Goal: Communication & Community: Answer question/provide support

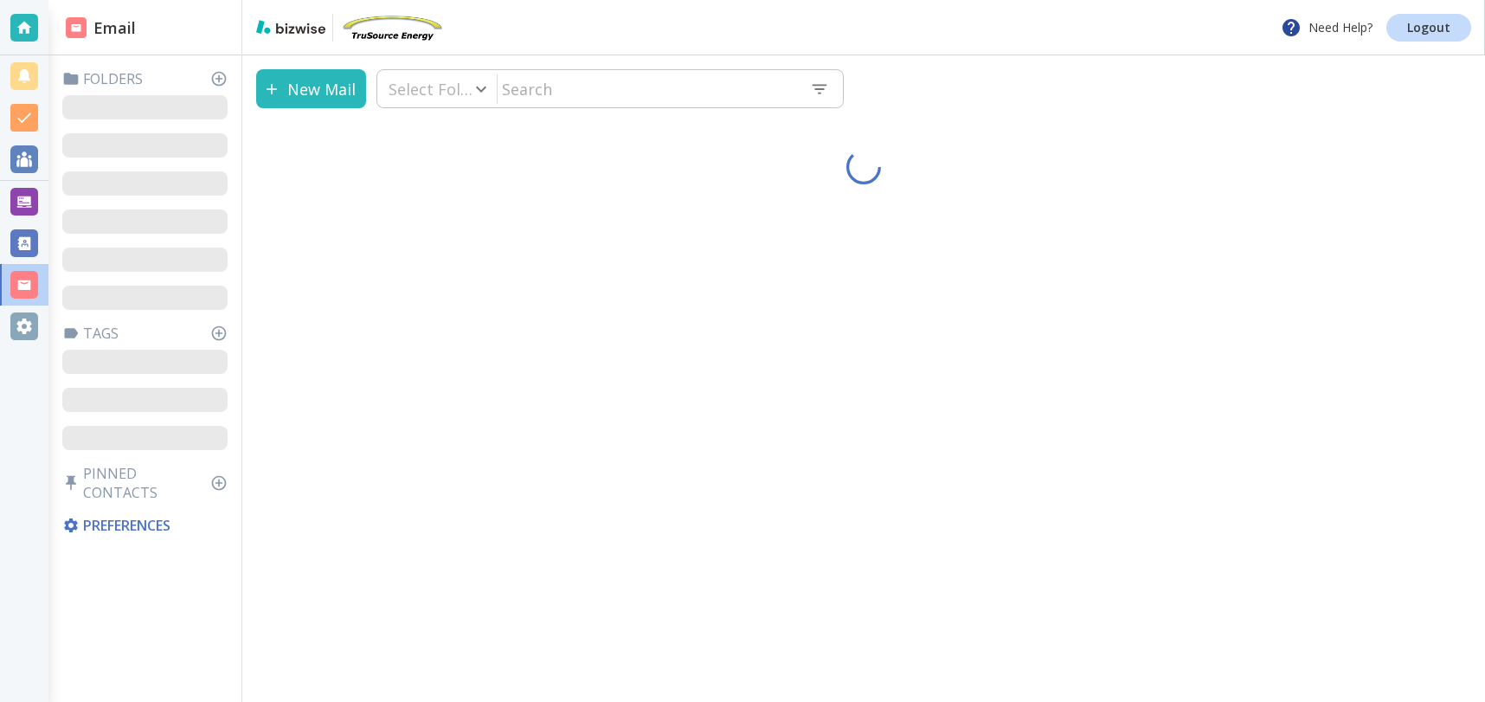
type input "41"
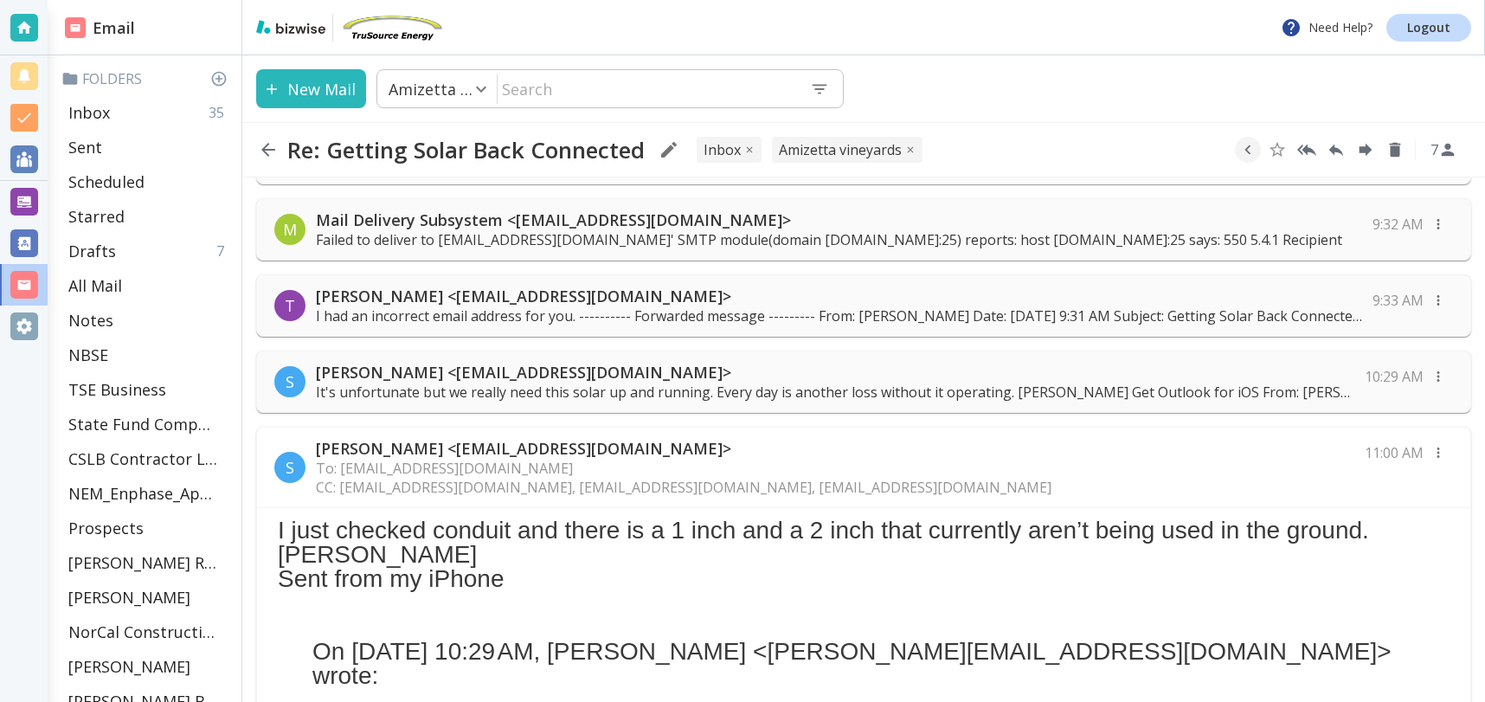
scroll to position [377, 0]
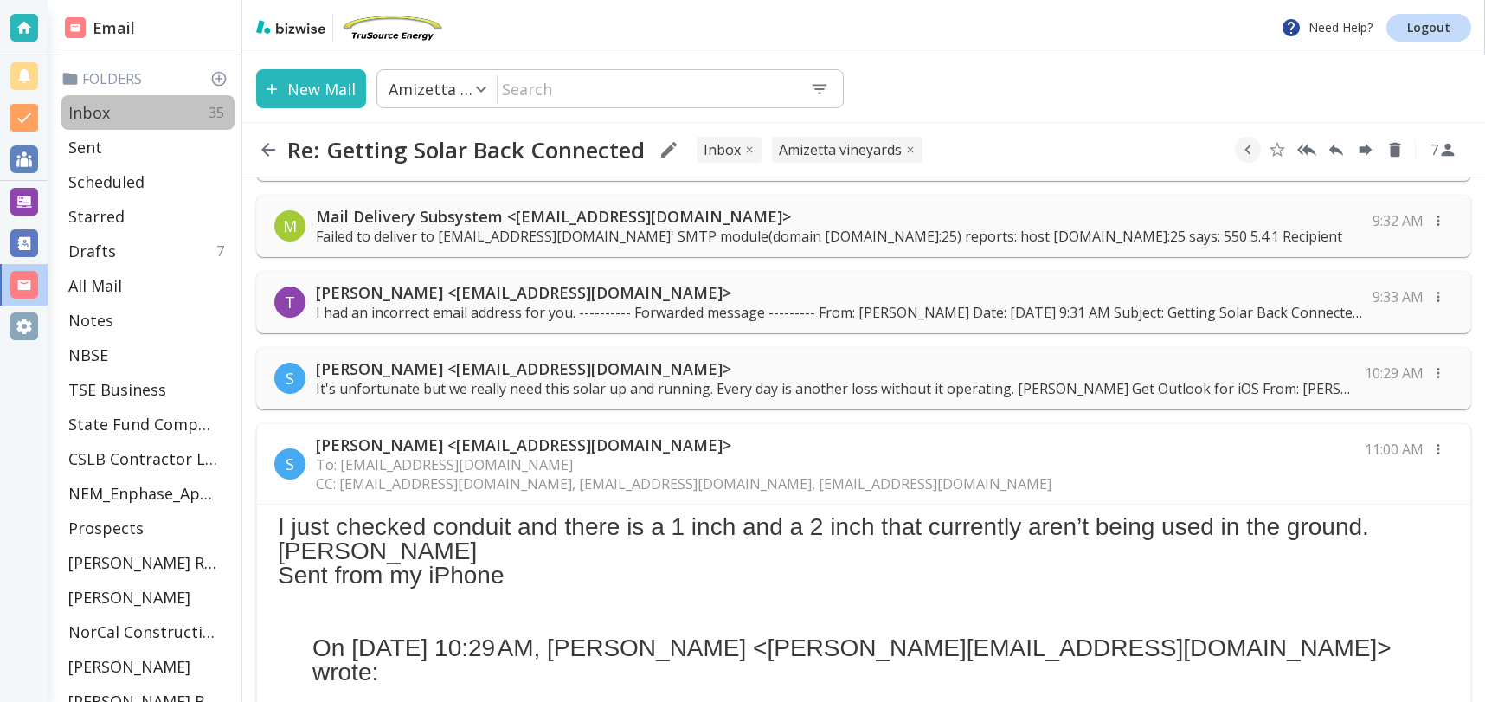
click at [104, 114] on p "Inbox" at bounding box center [89, 112] width 42 height 21
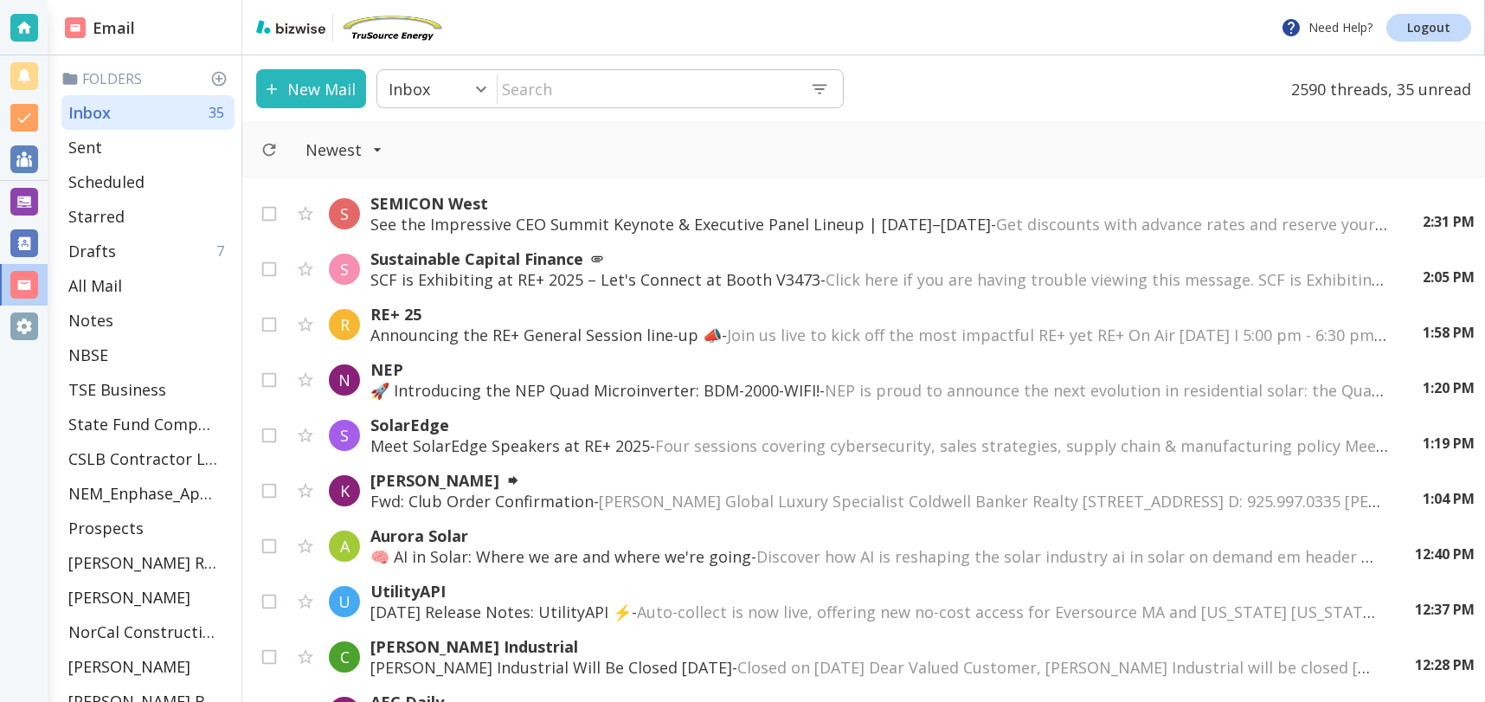
scroll to position [162, 0]
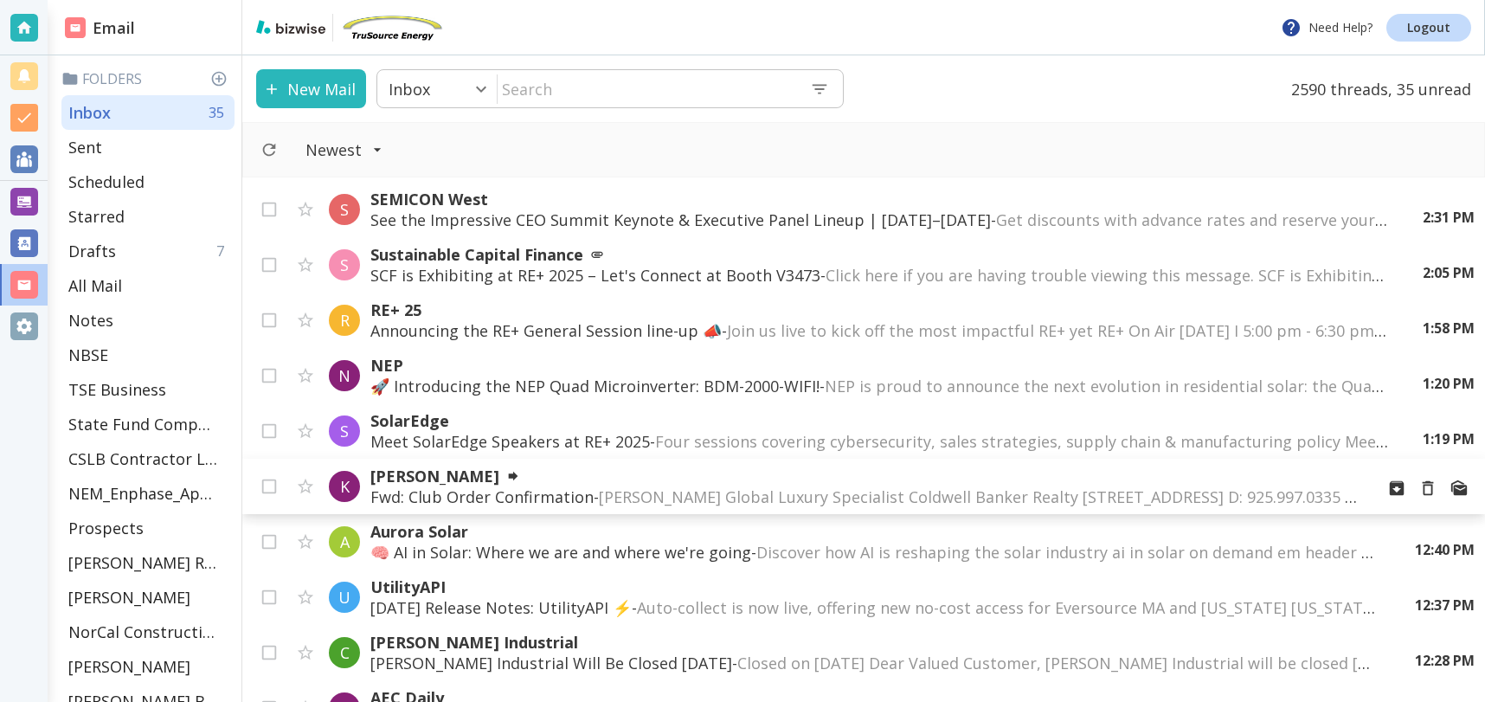
click at [711, 501] on span "[PERSON_NAME] Global Luxury Specialist Coldwell Banker Realty [STREET_ADDRESS] …" at bounding box center [1355, 496] width 1513 height 21
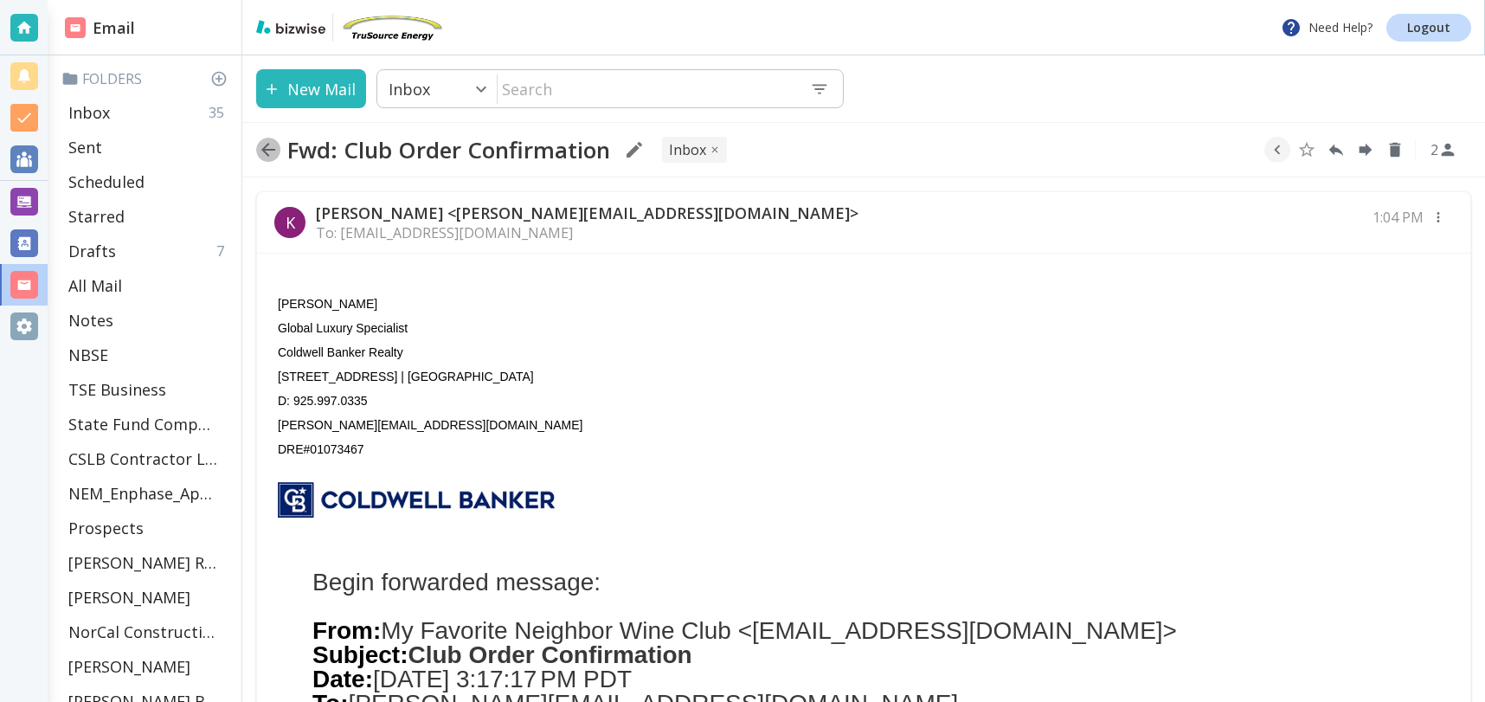
click at [271, 147] on icon "button" at bounding box center [268, 149] width 21 height 21
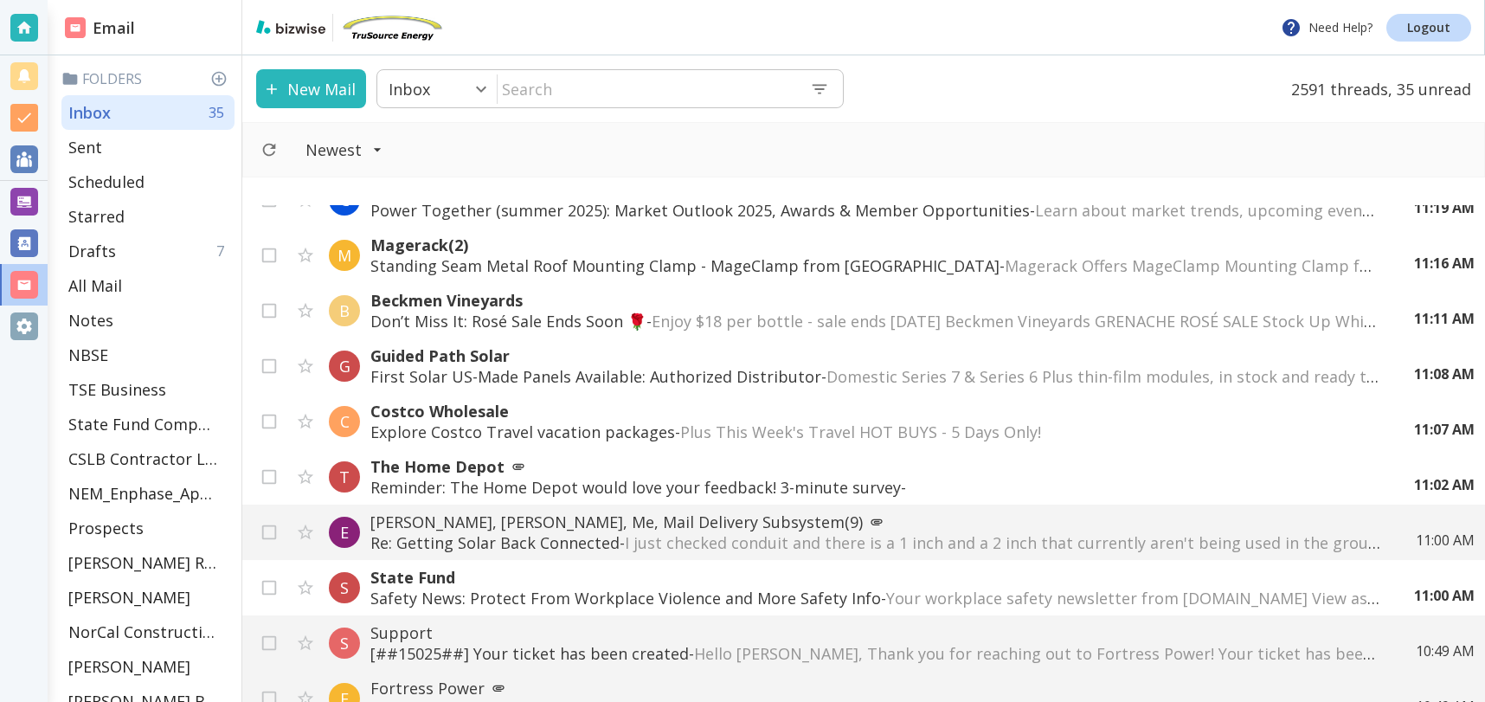
scroll to position [1093, 0]
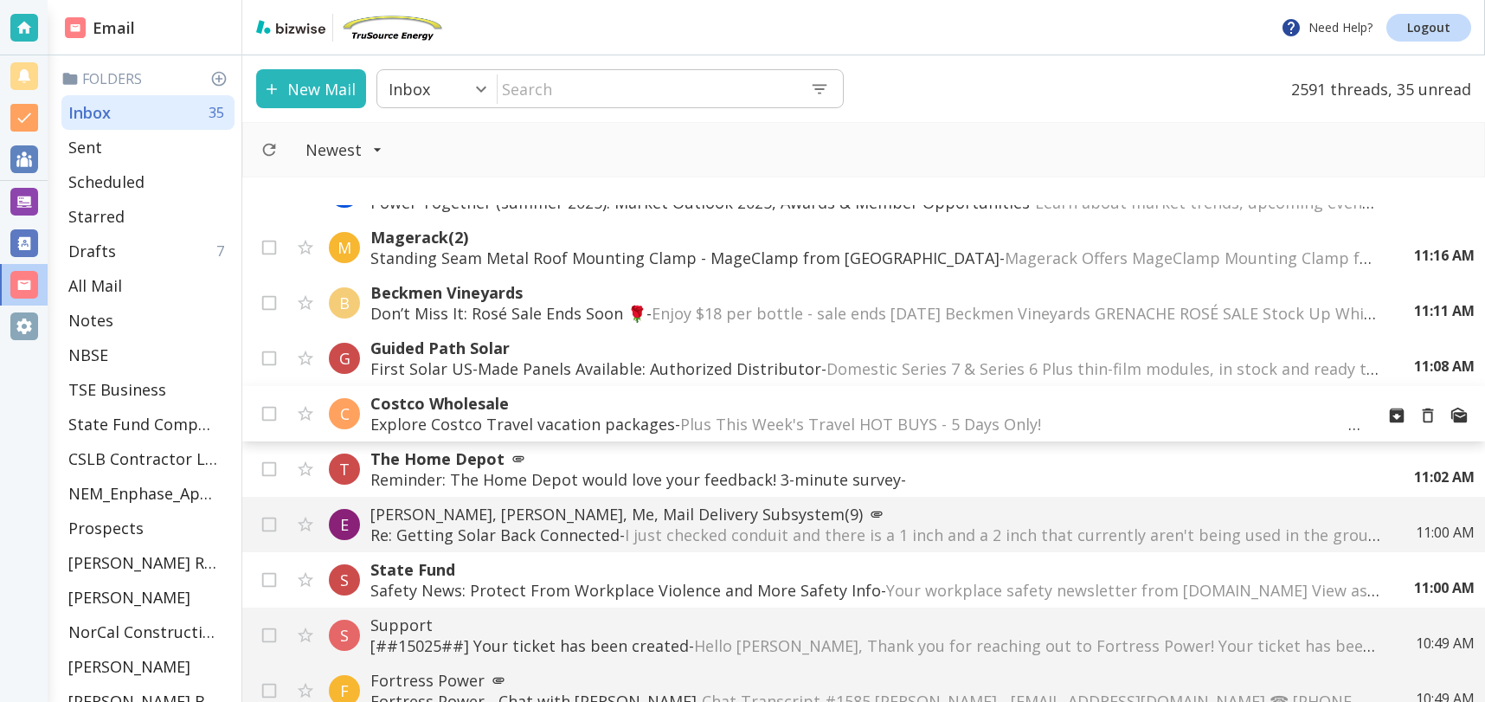
click at [808, 417] on span "Plus This Week's Travel HOT BUYS - 5 Days Only! ‌ ‌ ‌ ‌ ‌ ‌ ‌ ‌ ‌ ‌ ‌ ‌ ‌ ‌ ‌ ‌…" at bounding box center [1022, 424] width 685 height 21
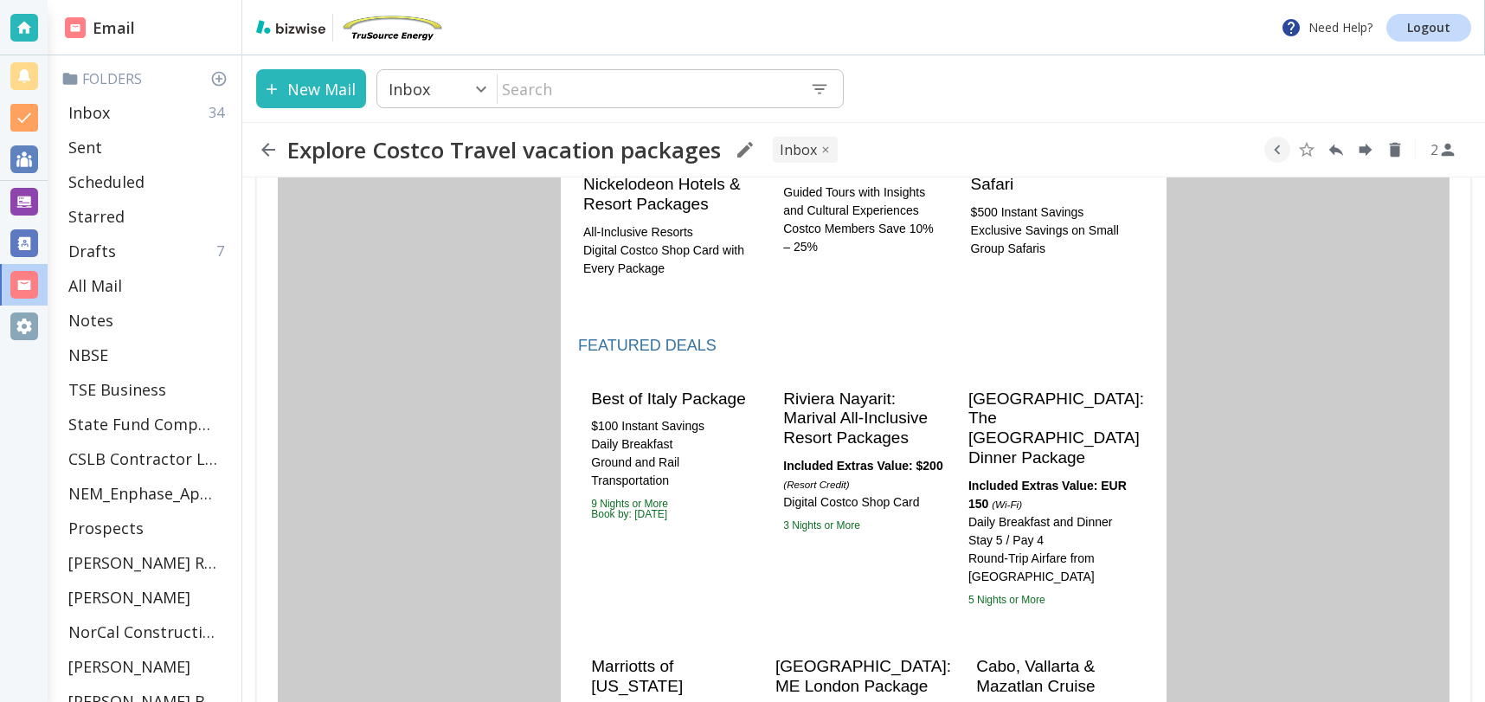
scroll to position [1187, 0]
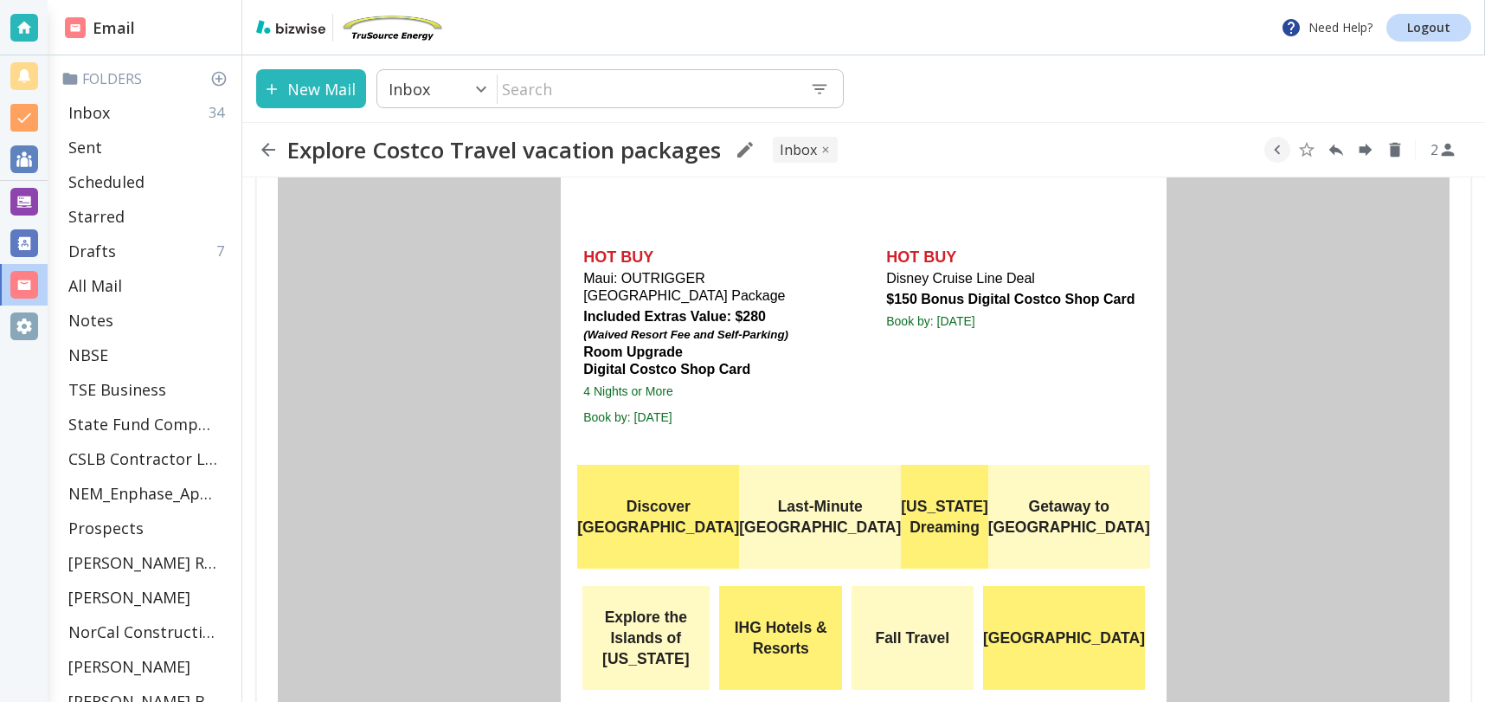
scroll to position [0, 0]
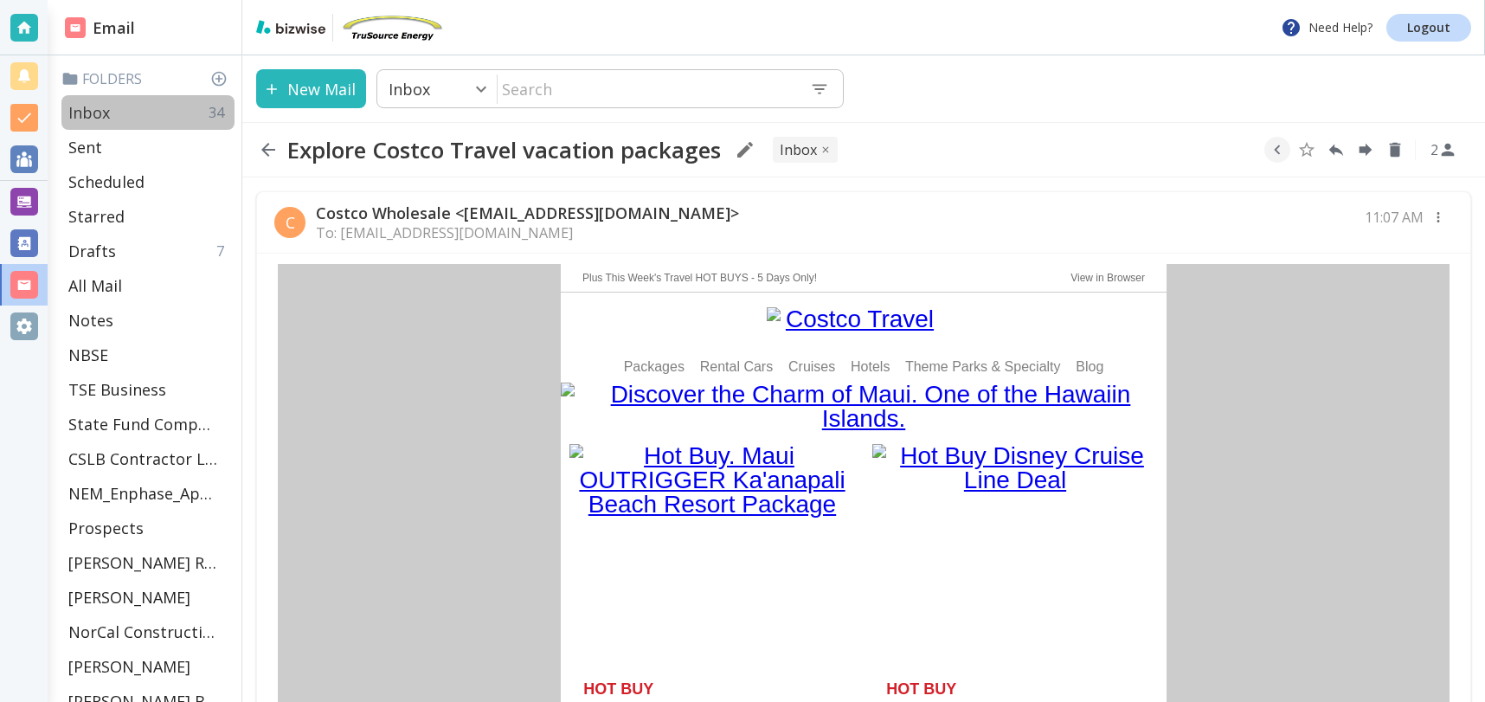
click at [104, 117] on p "Inbox" at bounding box center [89, 112] width 42 height 21
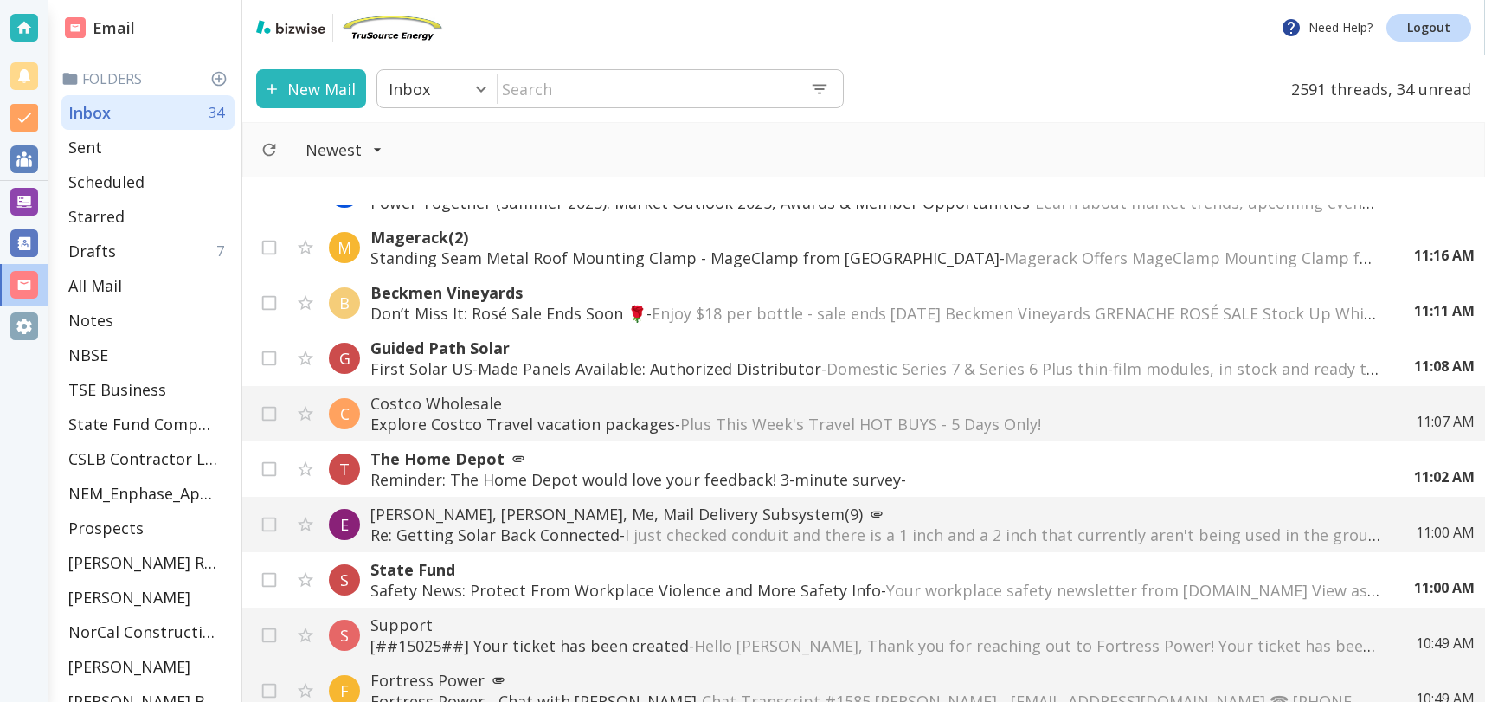
scroll to position [1104, 0]
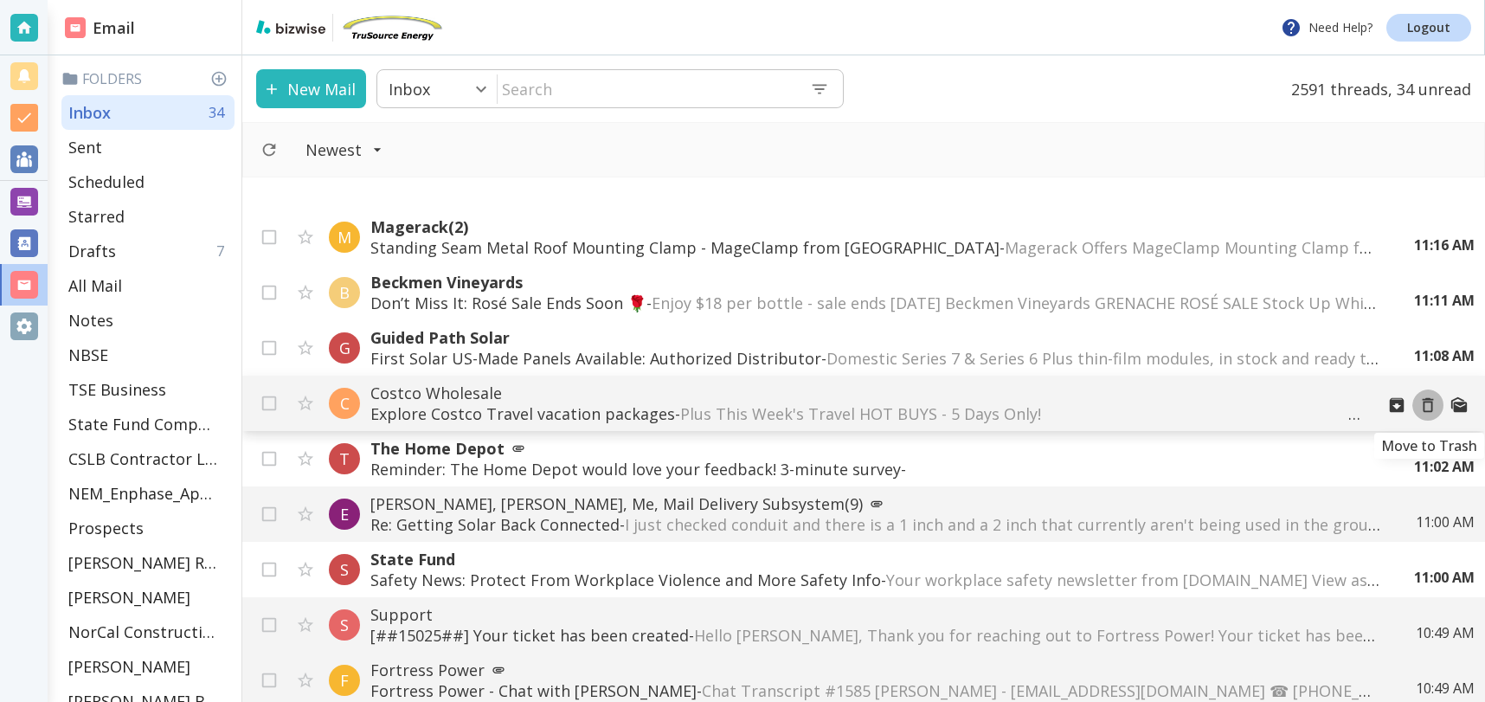
click at [1431, 403] on icon "Move to Trash" at bounding box center [1428, 405] width 19 height 19
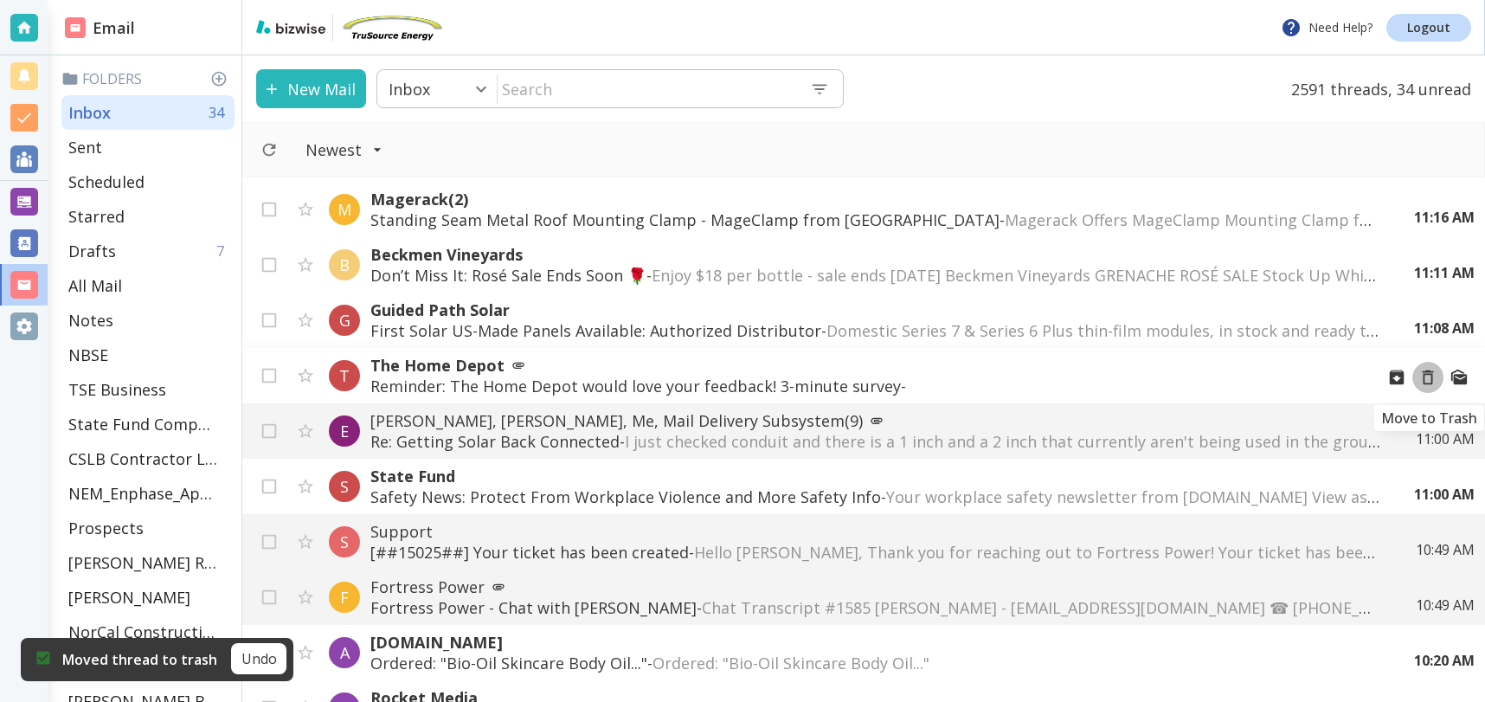
click at [1432, 373] on icon "Move to Trash" at bounding box center [1428, 377] width 19 height 19
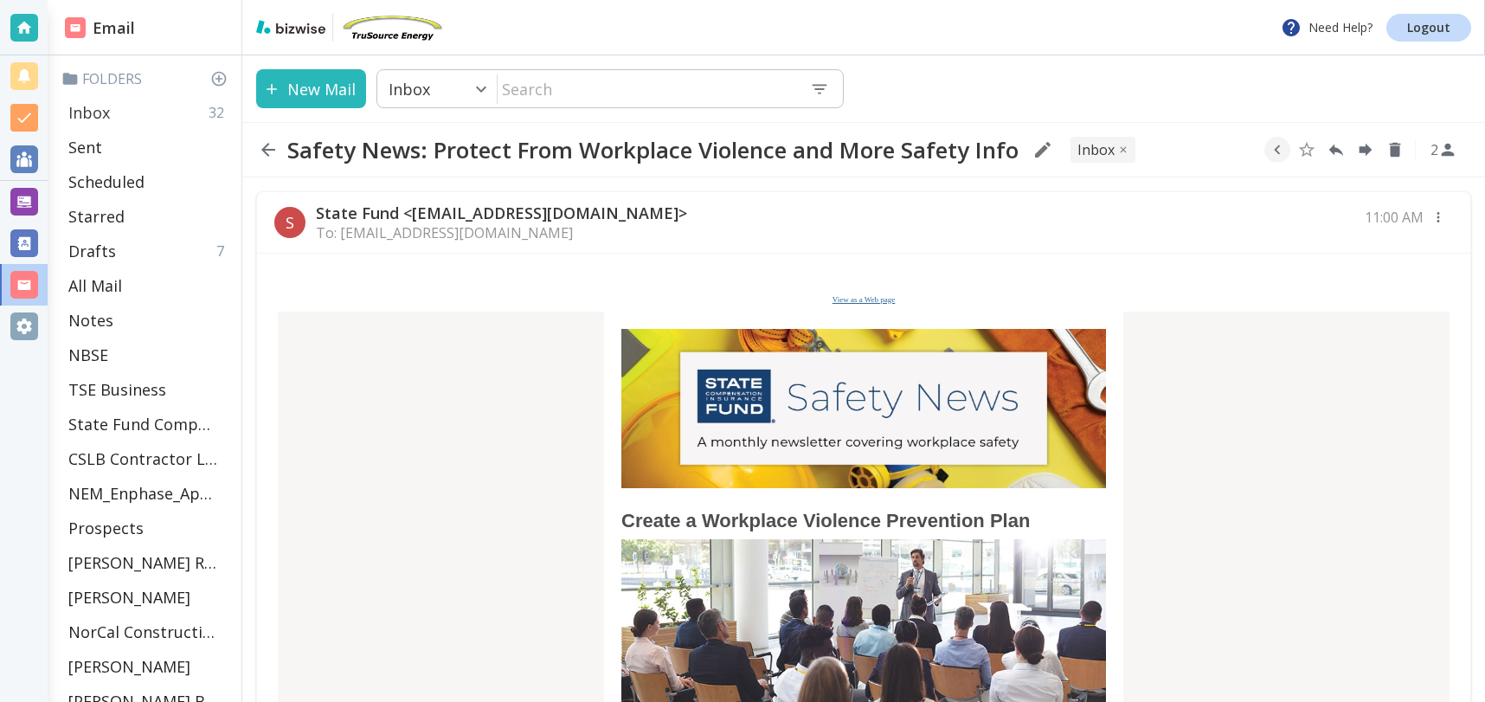
click at [128, 112] on div "Inbox 32" at bounding box center [147, 112] width 173 height 35
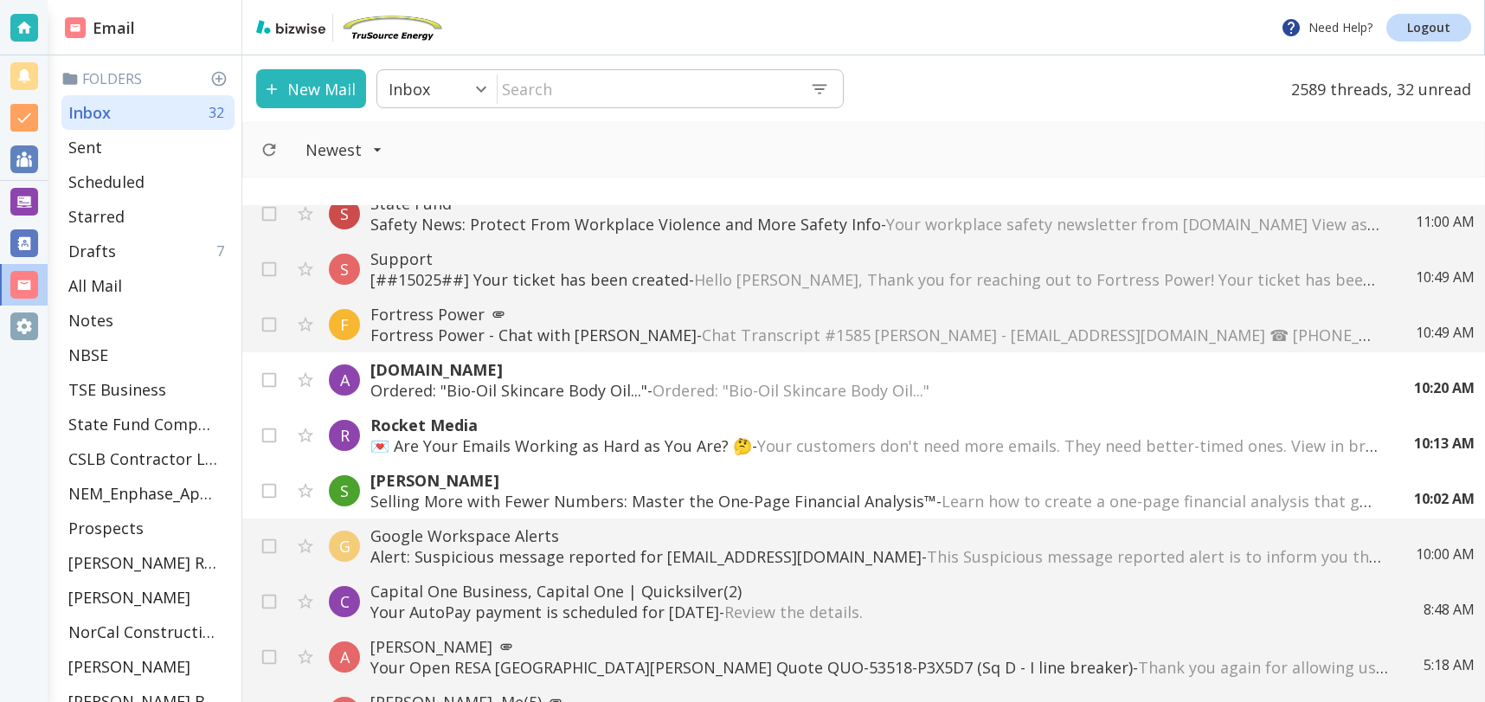
scroll to position [1350, 0]
click at [273, 378] on input "checkbox" at bounding box center [269, 381] width 33 height 33
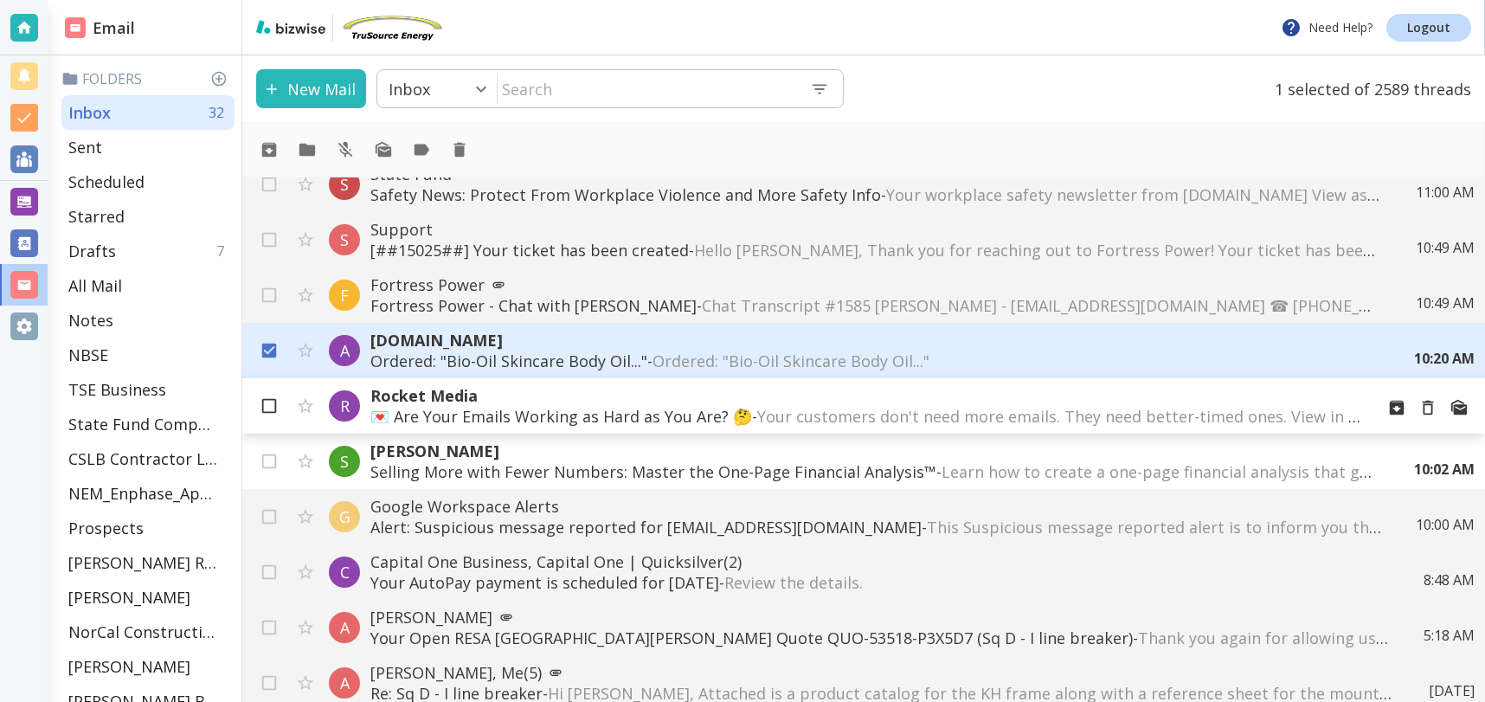
click at [269, 399] on input "checkbox" at bounding box center [269, 409] width 33 height 33
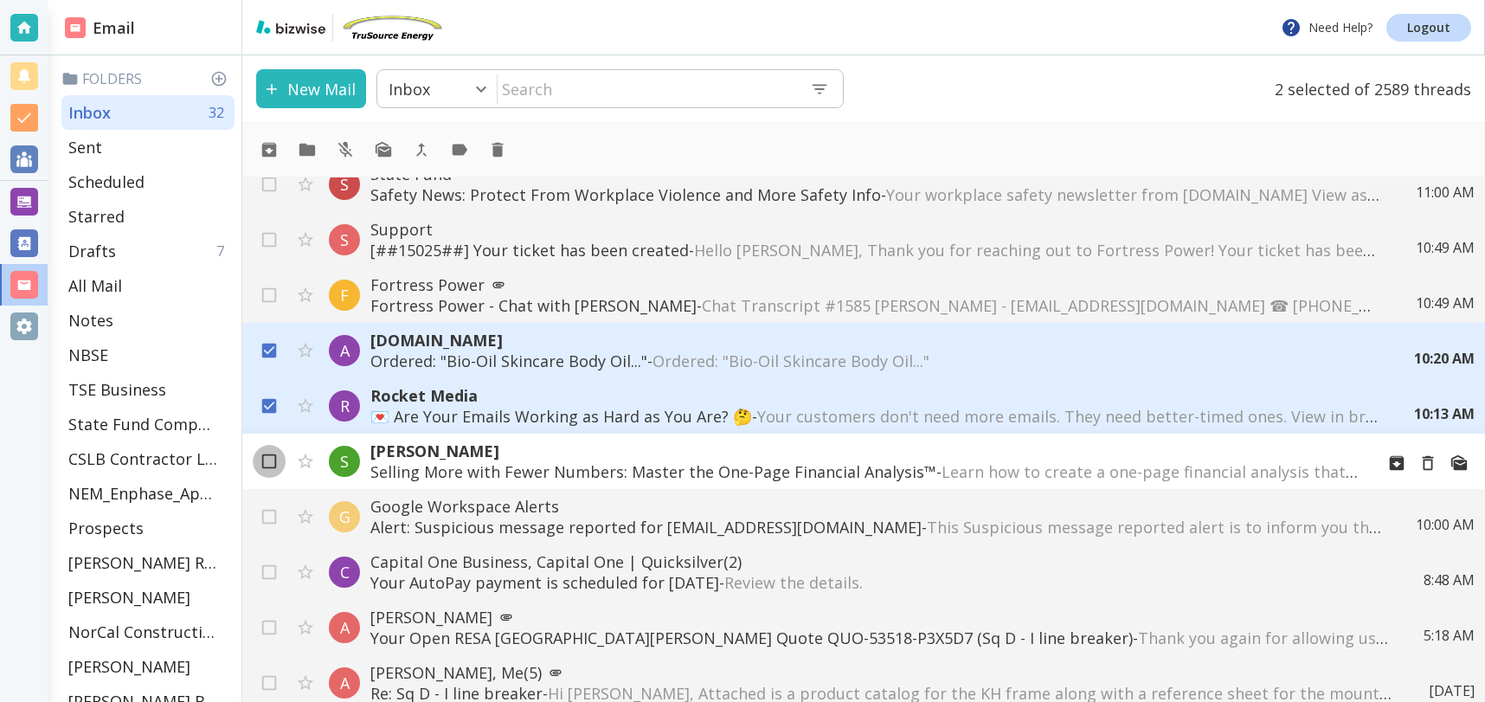
click at [265, 460] on input "checkbox" at bounding box center [269, 464] width 33 height 33
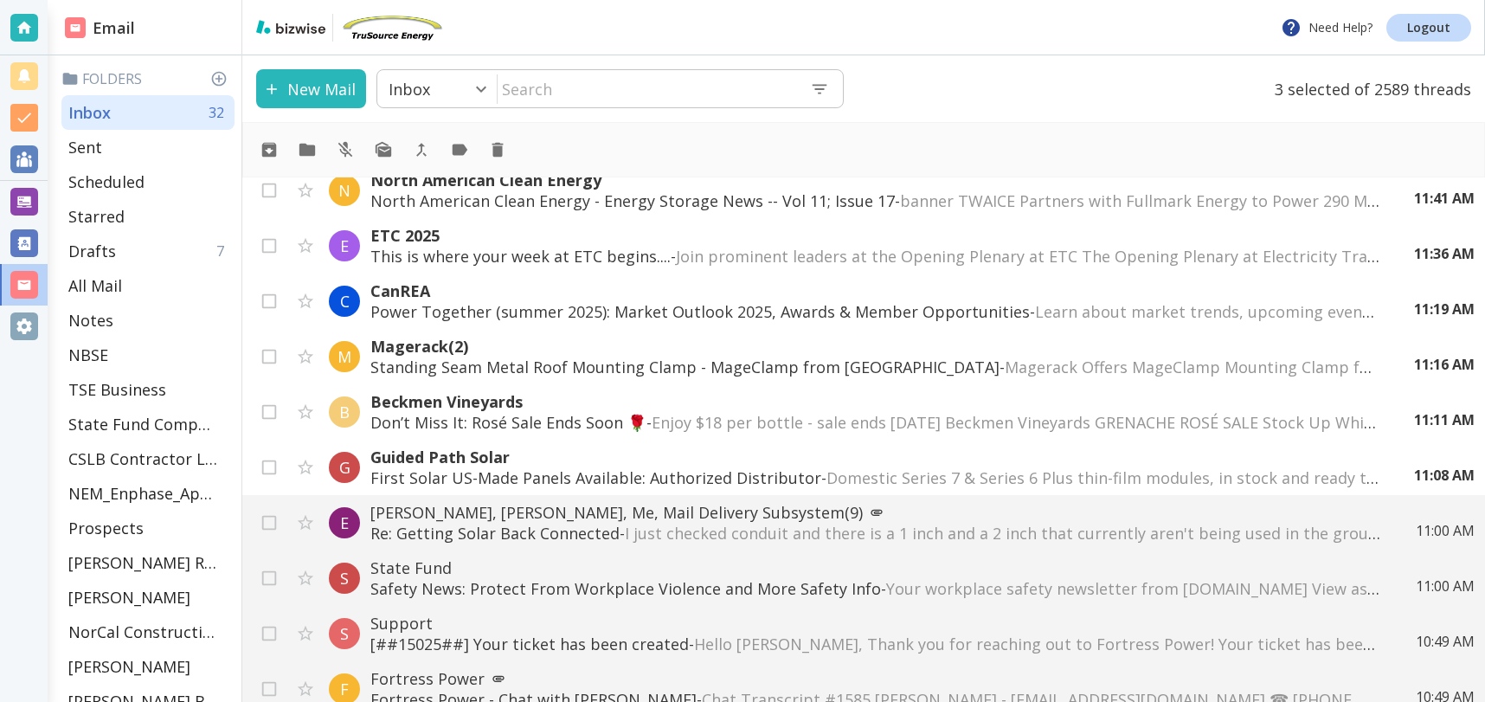
scroll to position [947, 0]
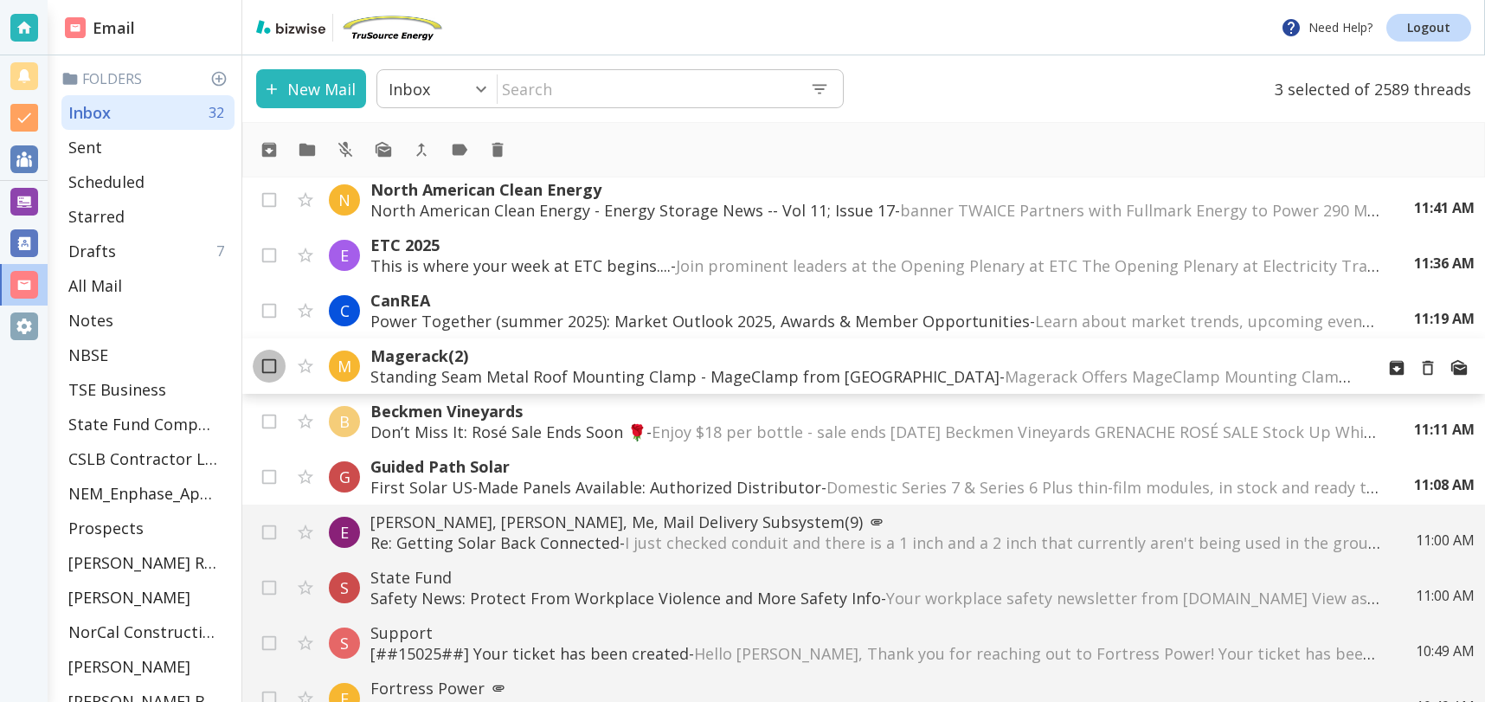
click at [268, 362] on input "checkbox" at bounding box center [269, 369] width 33 height 33
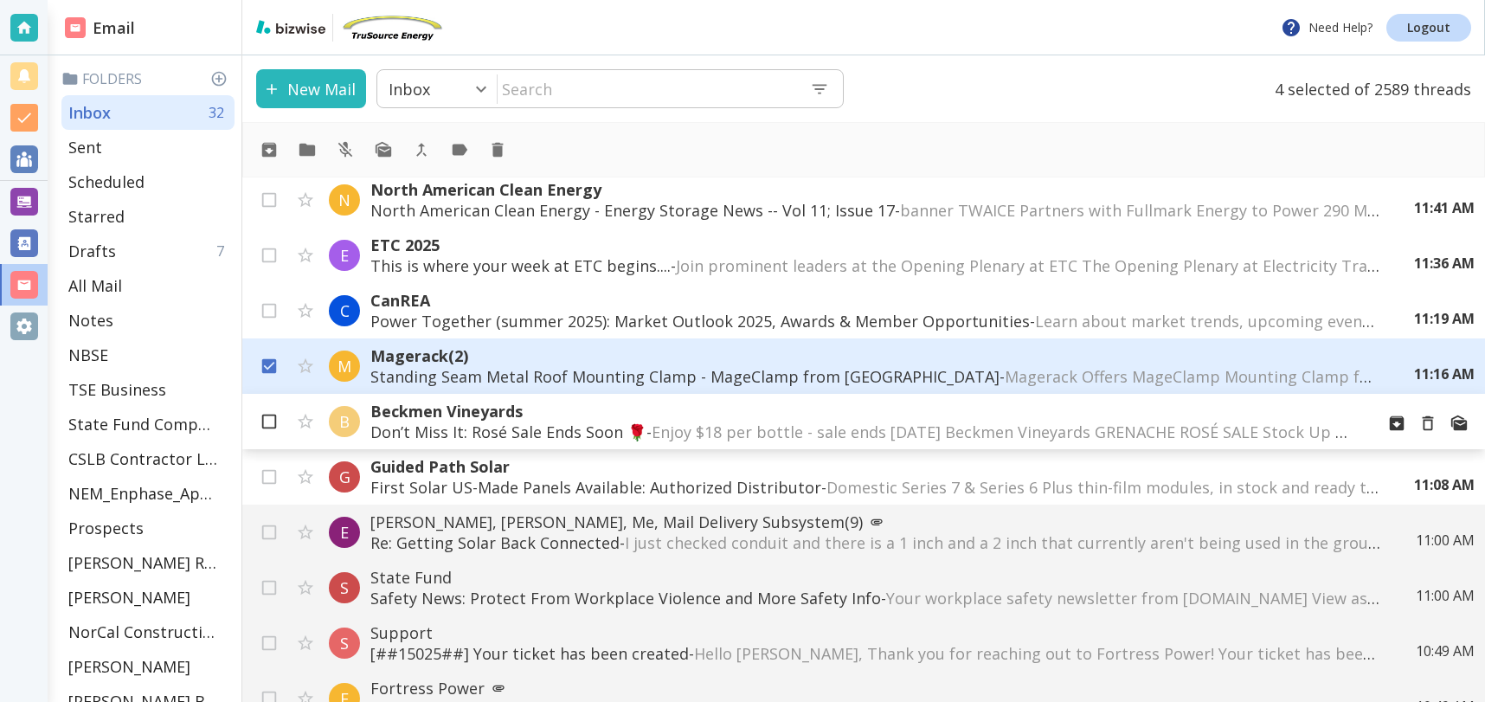
click at [269, 412] on input "checkbox" at bounding box center [269, 425] width 33 height 33
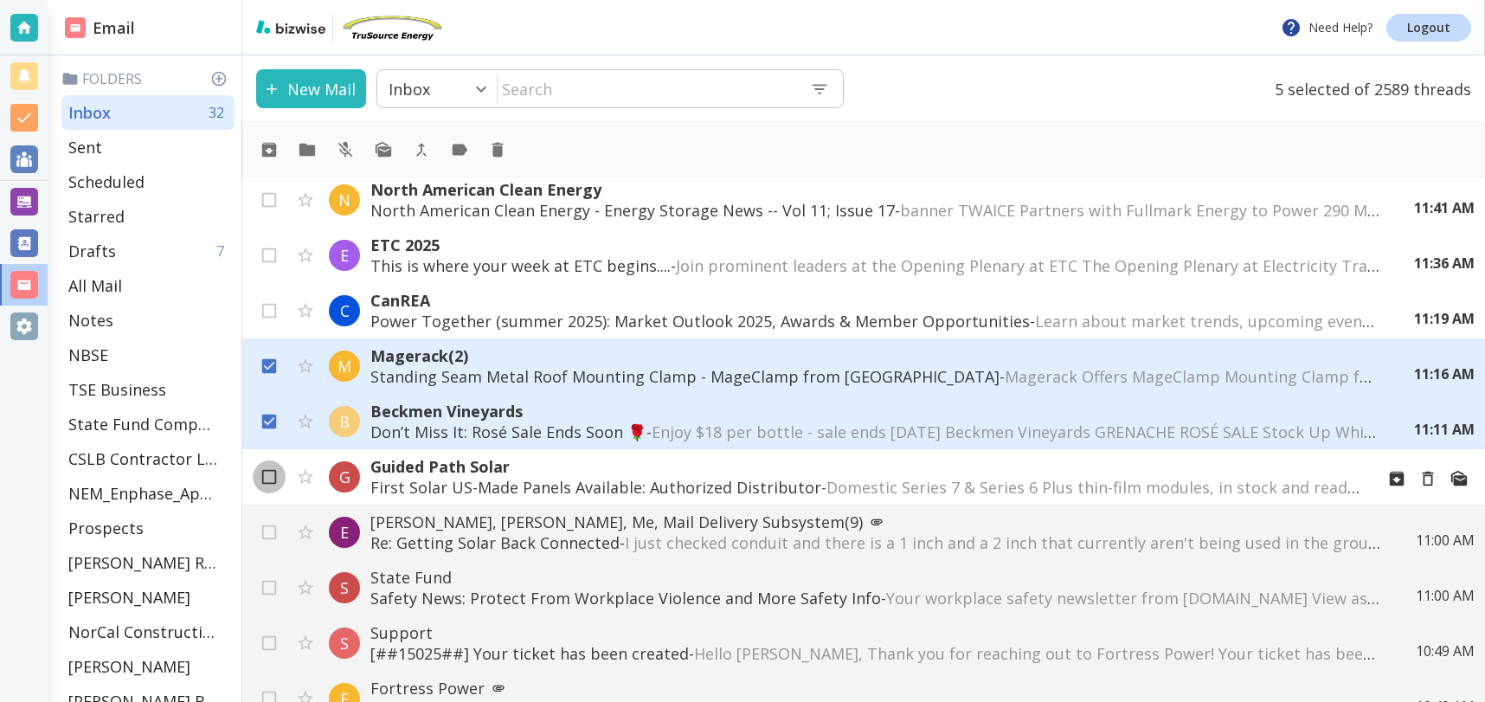
click at [269, 471] on input "checkbox" at bounding box center [269, 480] width 33 height 33
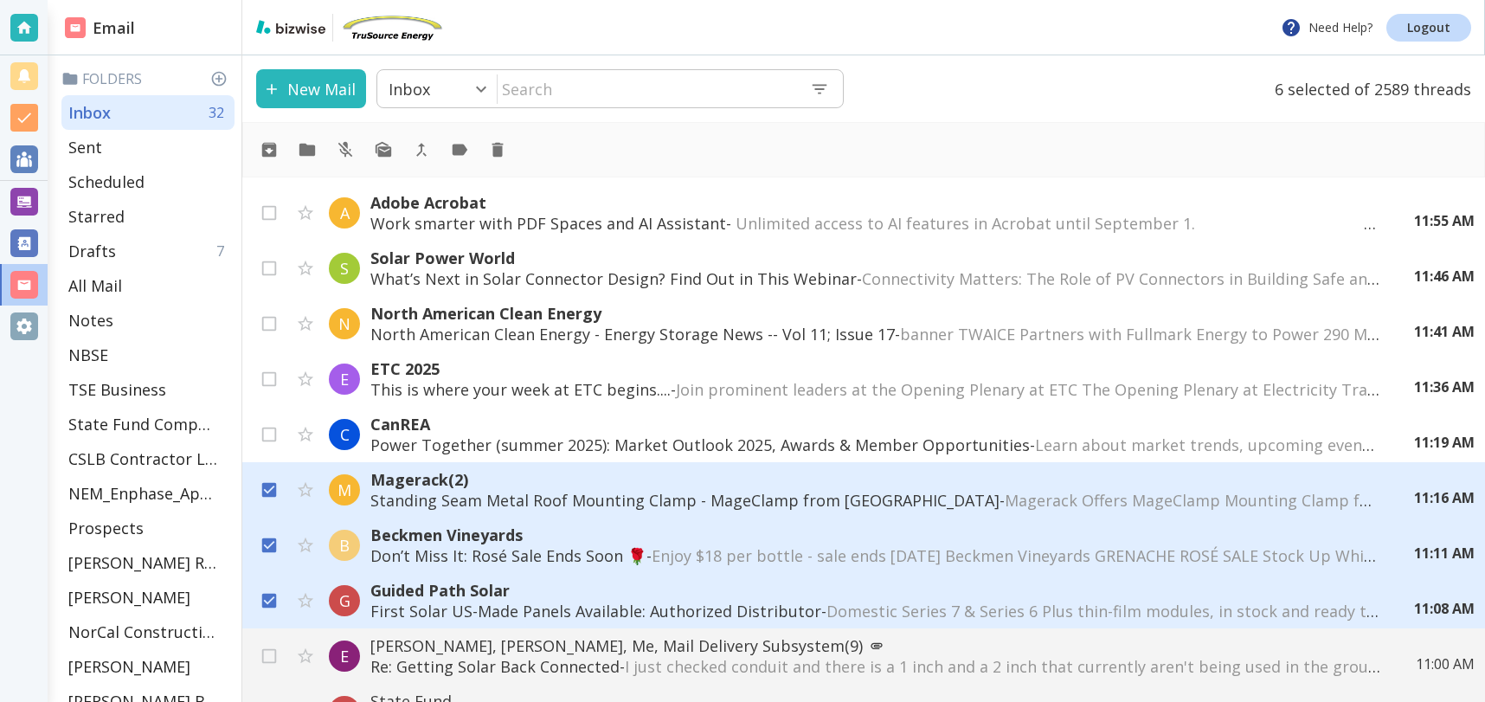
scroll to position [807, 0]
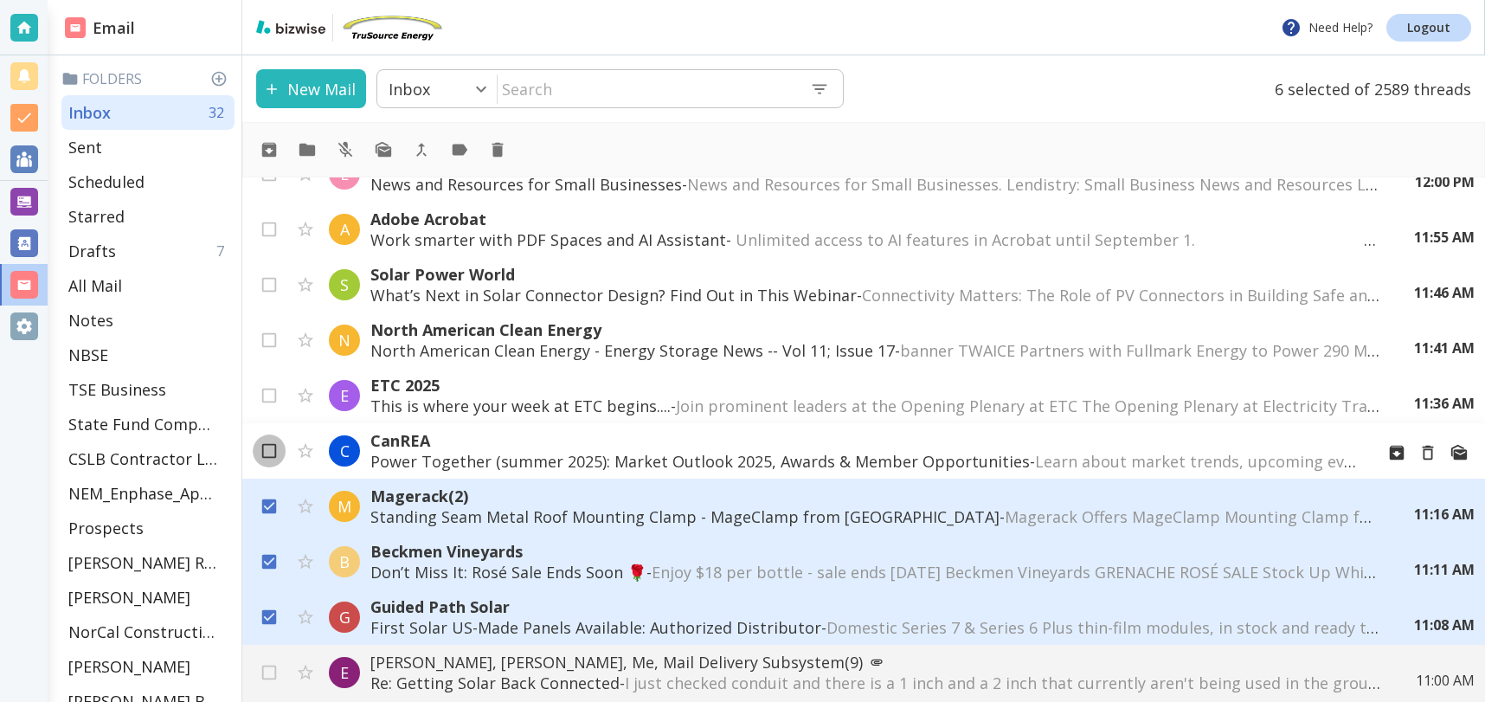
click at [267, 448] on input "checkbox" at bounding box center [269, 454] width 33 height 33
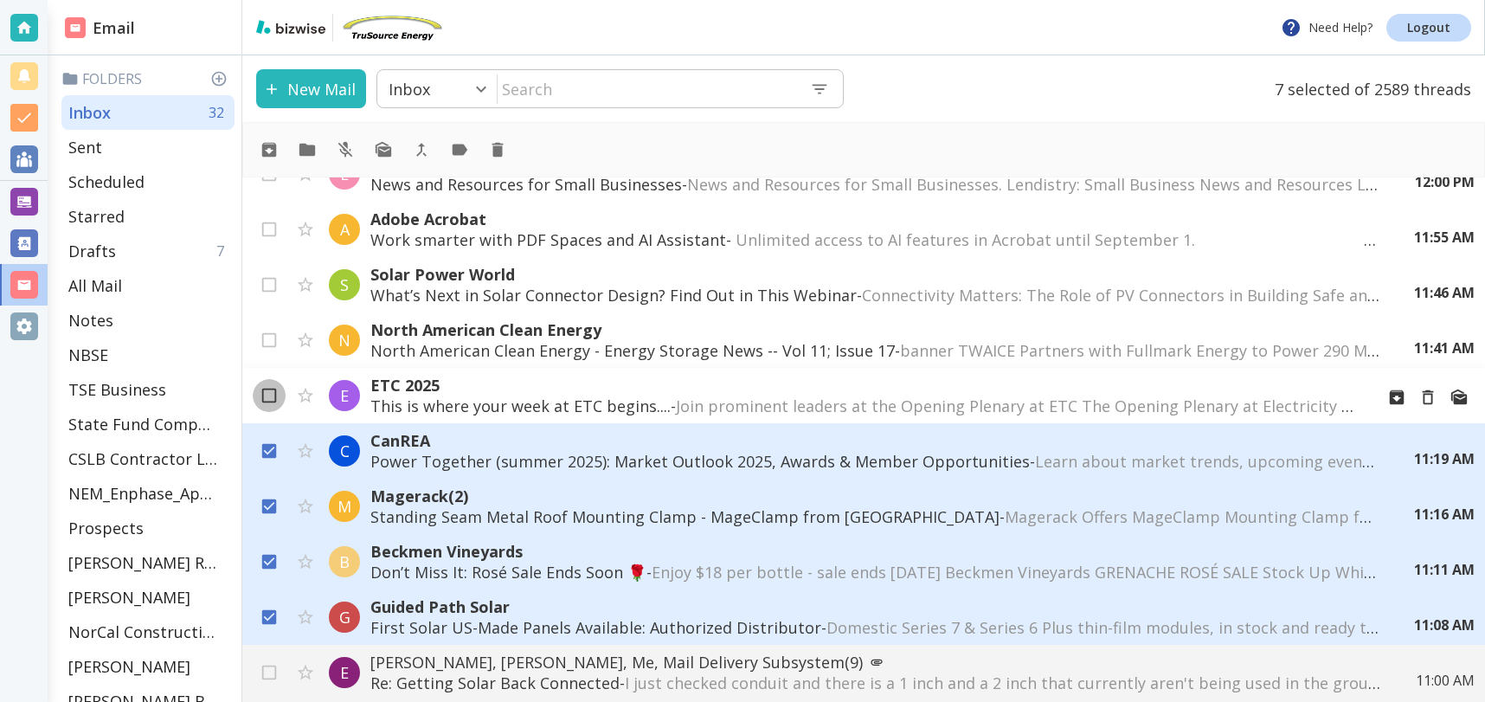
click at [267, 399] on input "checkbox" at bounding box center [269, 399] width 33 height 33
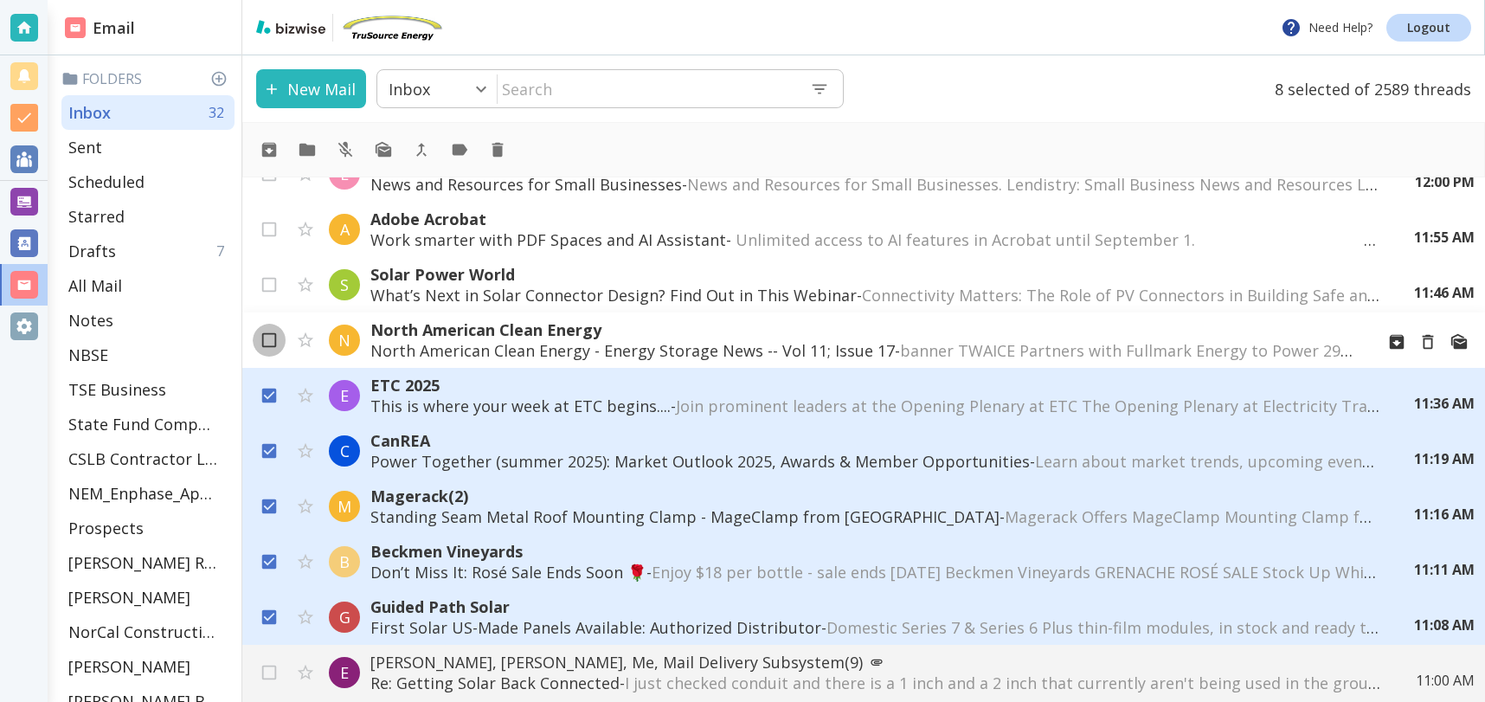
click at [266, 339] on input "checkbox" at bounding box center [269, 343] width 33 height 33
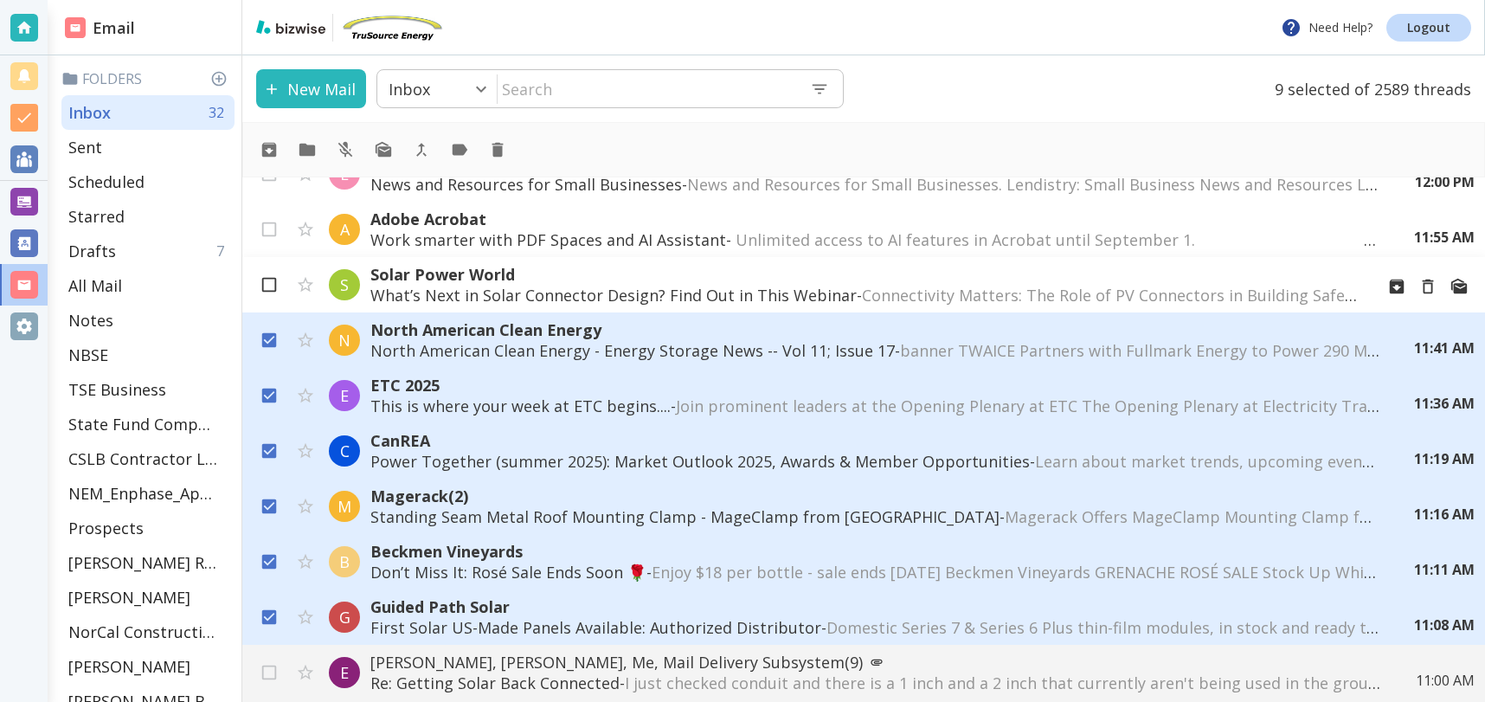
click at [264, 278] on input "checkbox" at bounding box center [269, 288] width 33 height 33
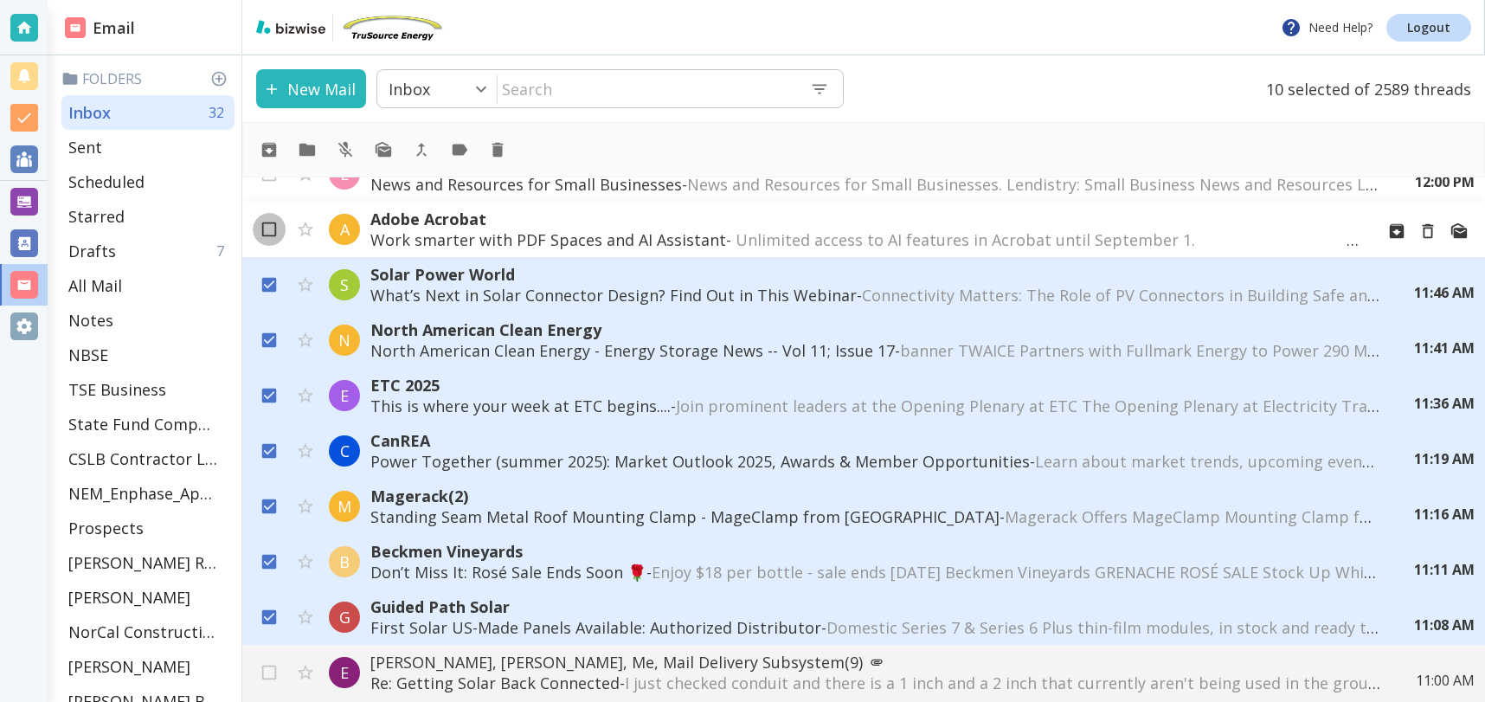
click at [272, 224] on input "checkbox" at bounding box center [269, 232] width 33 height 33
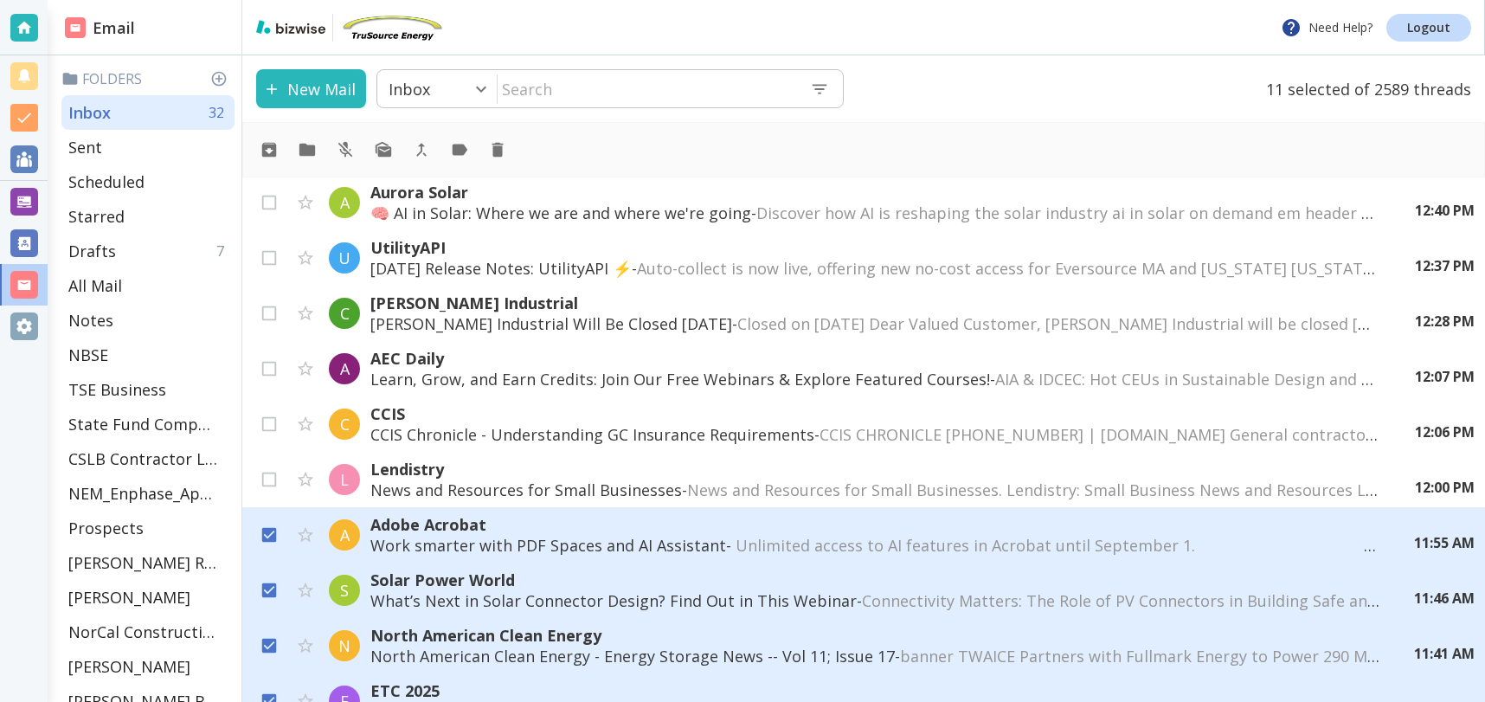
scroll to position [493, 0]
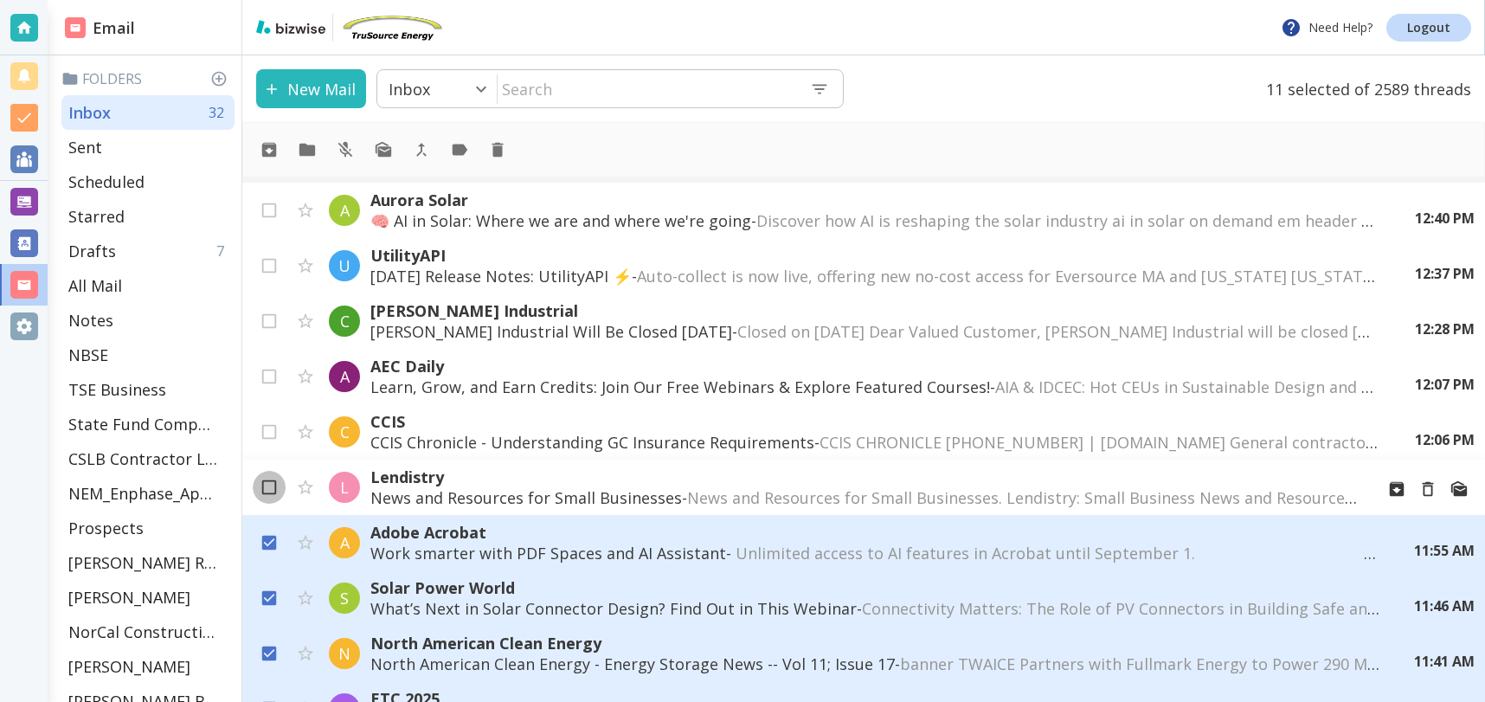
click at [265, 486] on input "checkbox" at bounding box center [269, 490] width 33 height 33
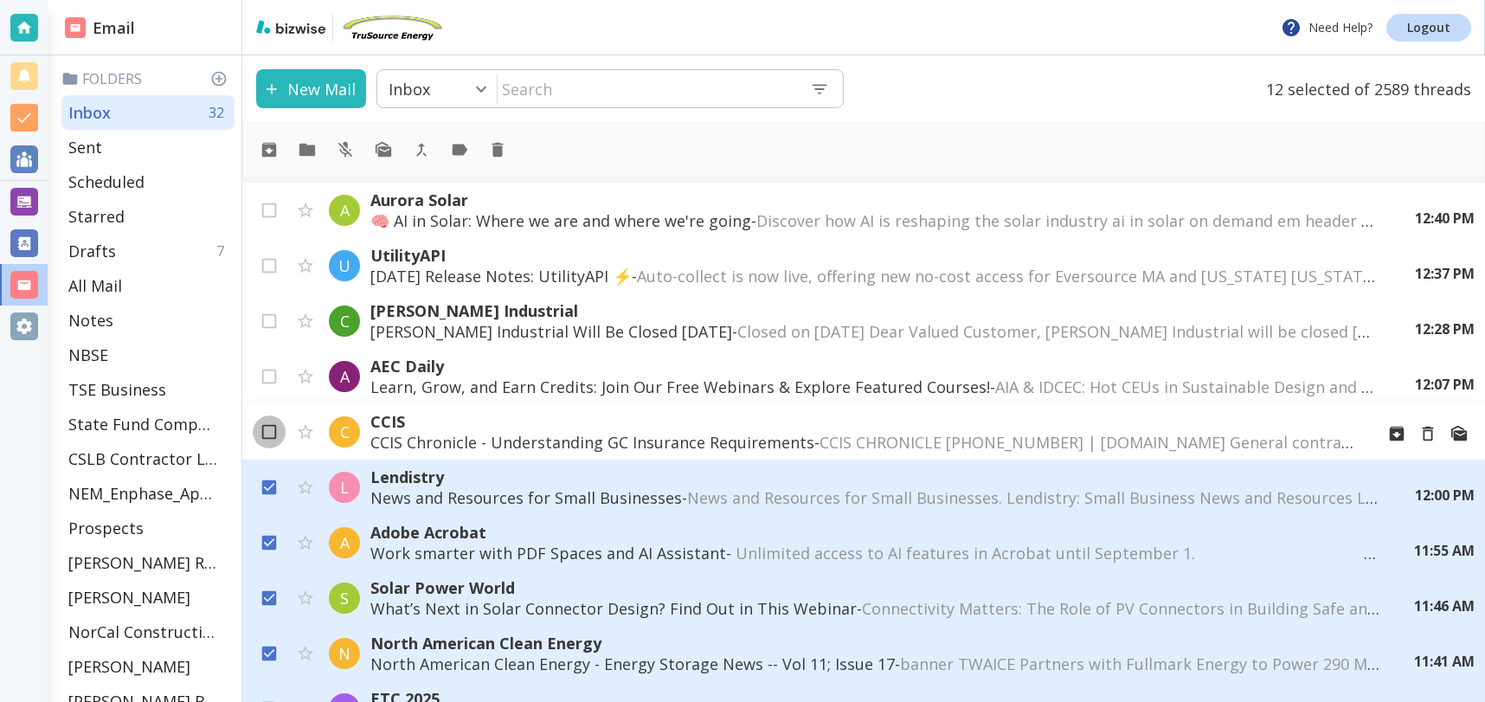
click at [273, 433] on input "checkbox" at bounding box center [269, 435] width 33 height 33
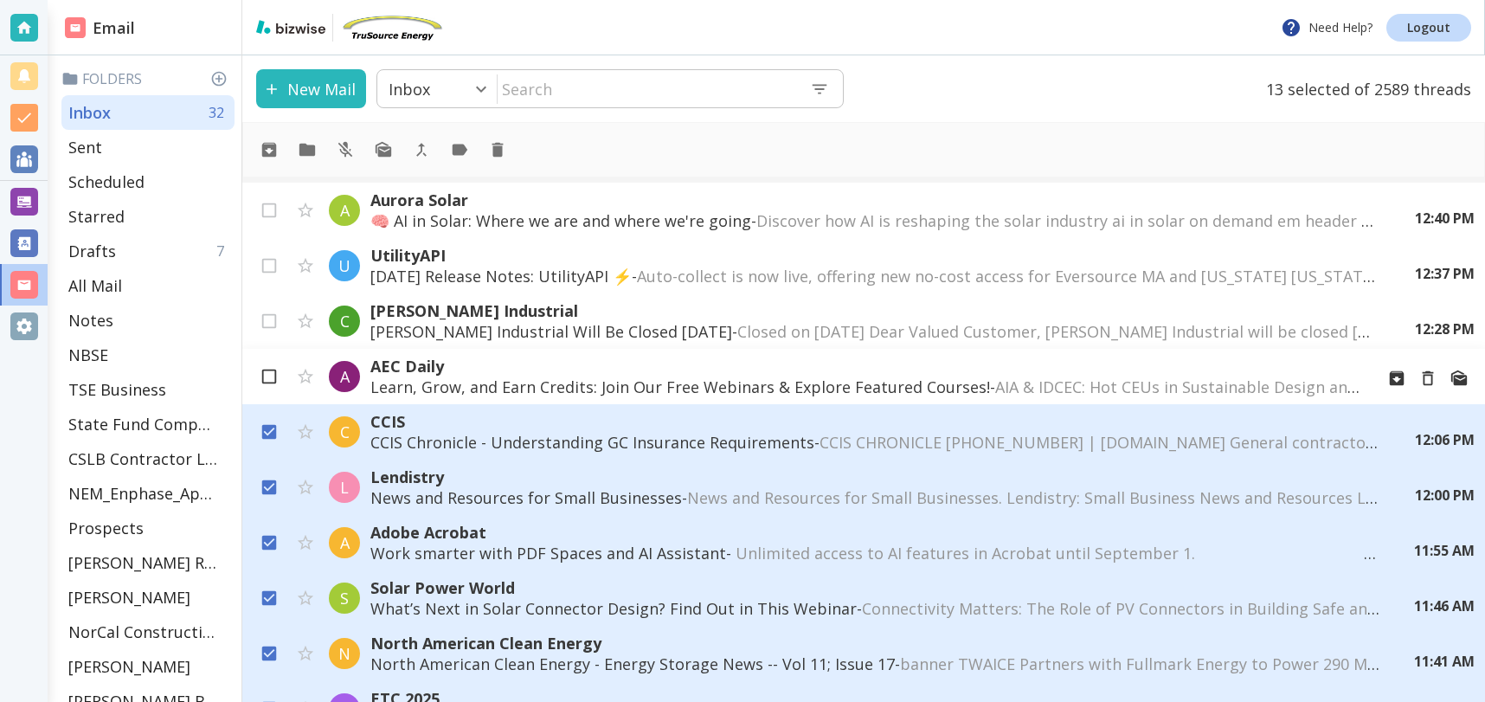
click at [271, 373] on input "checkbox" at bounding box center [269, 380] width 33 height 33
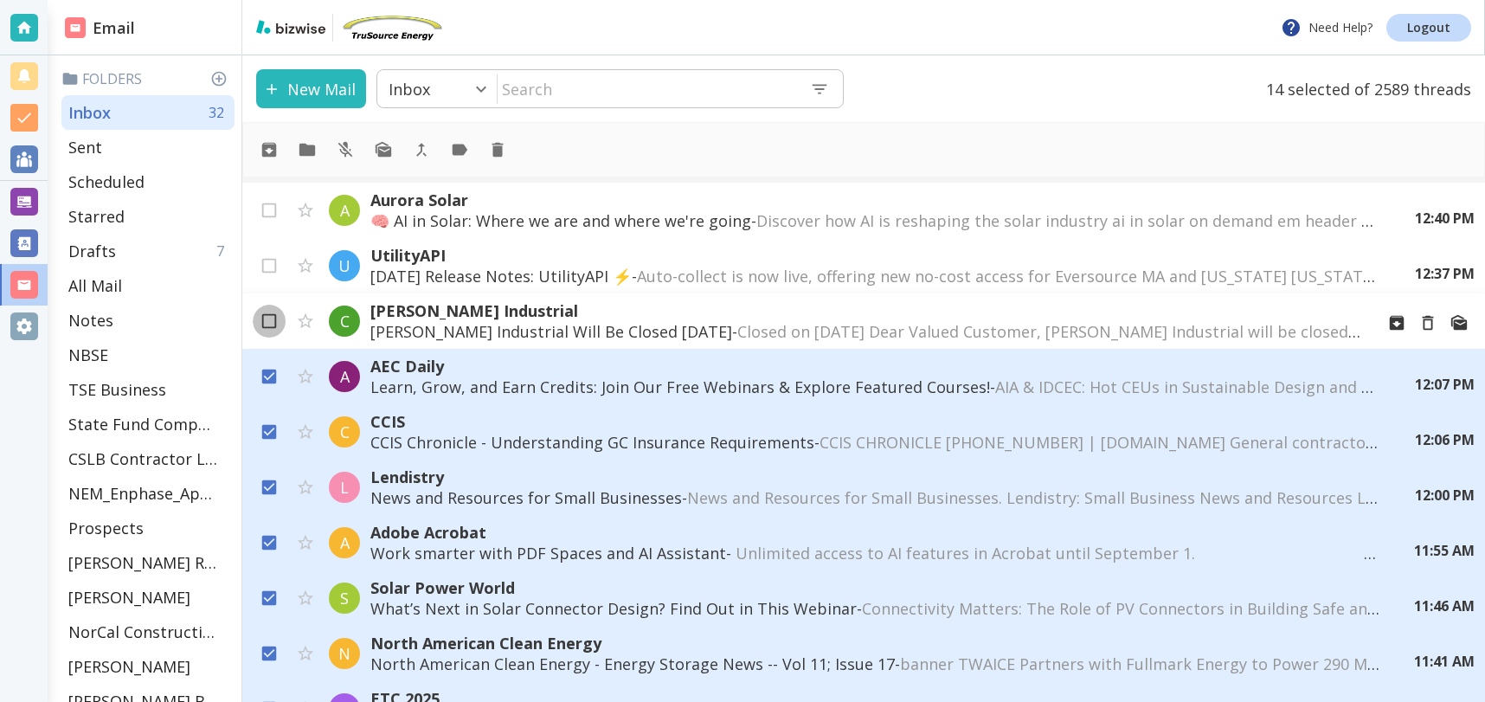
click at [273, 320] on input "checkbox" at bounding box center [269, 324] width 33 height 33
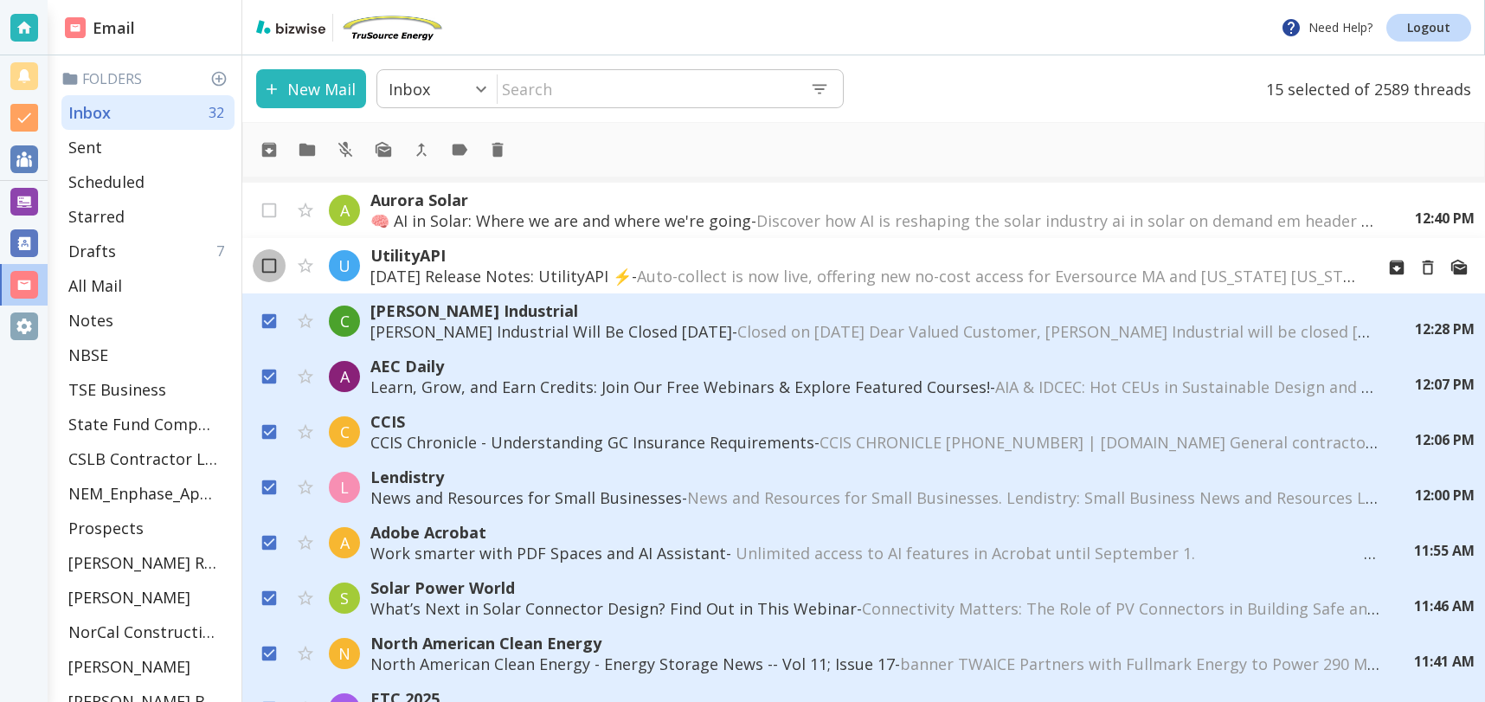
click at [268, 269] on input "checkbox" at bounding box center [269, 269] width 33 height 33
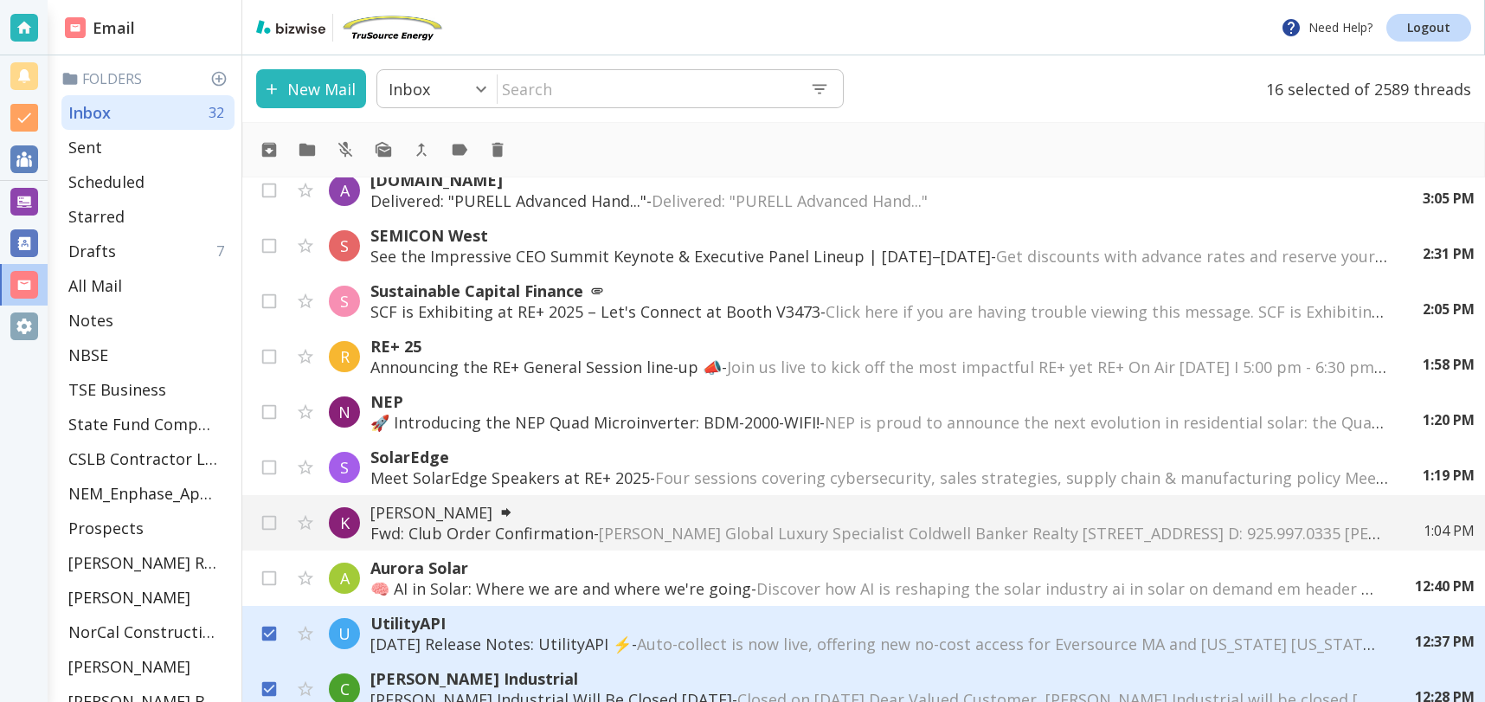
scroll to position [111, 0]
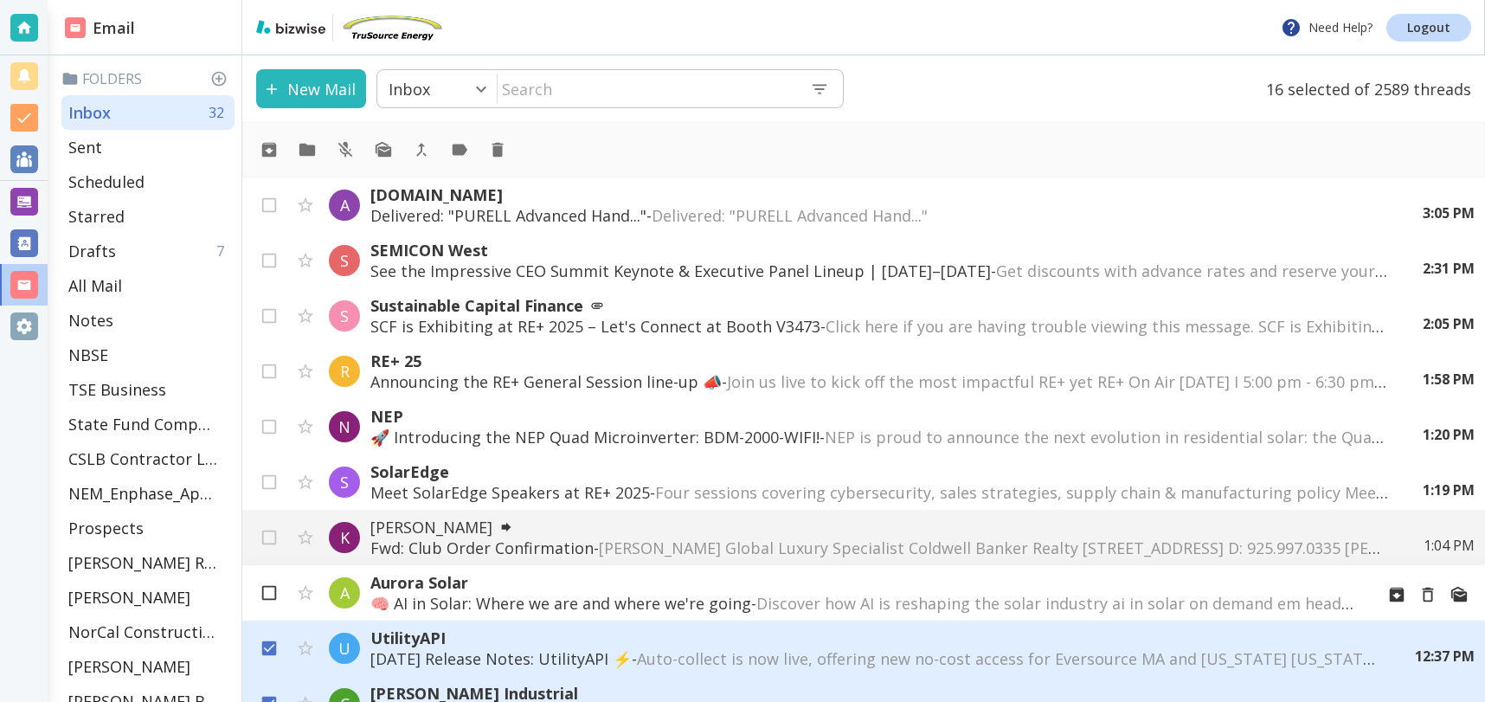
click at [268, 589] on input "checkbox" at bounding box center [269, 596] width 33 height 33
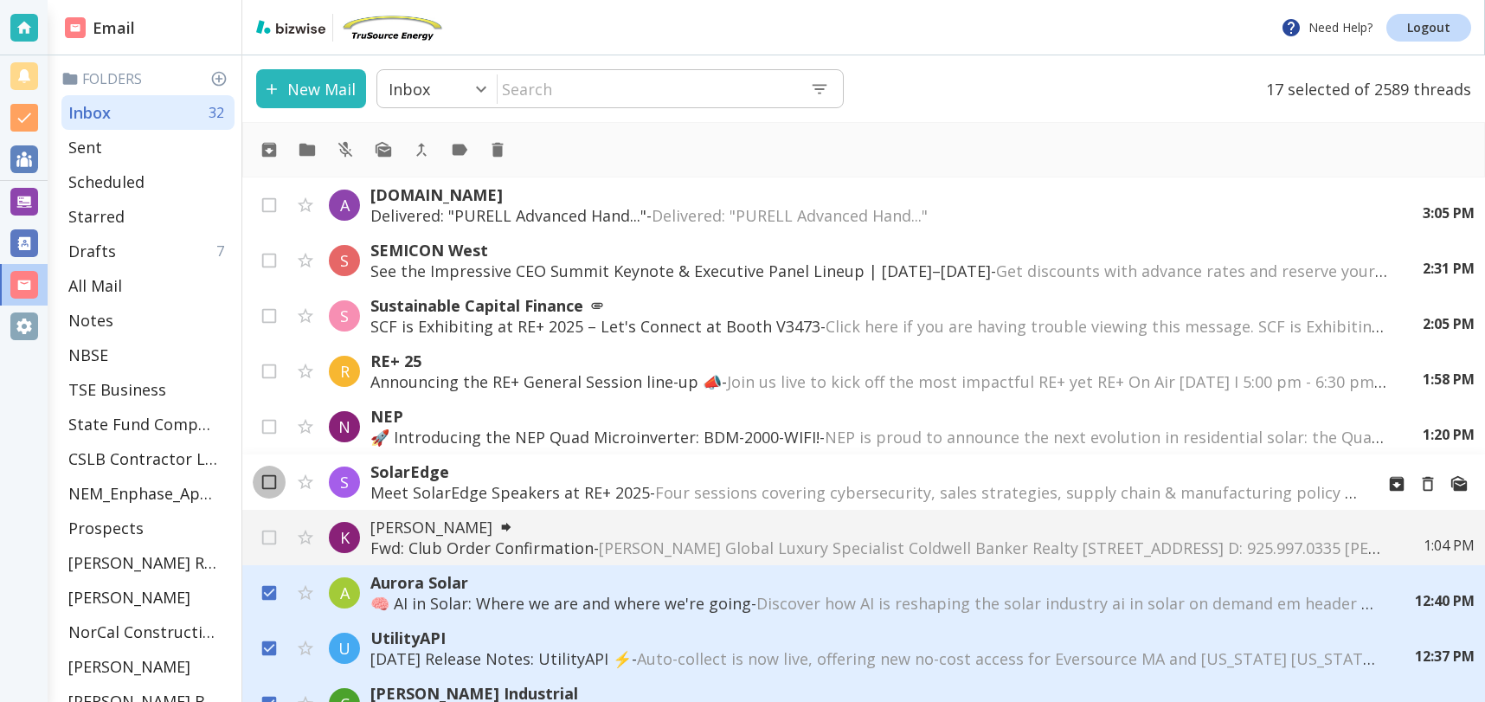
click at [278, 478] on input "checkbox" at bounding box center [269, 485] width 33 height 33
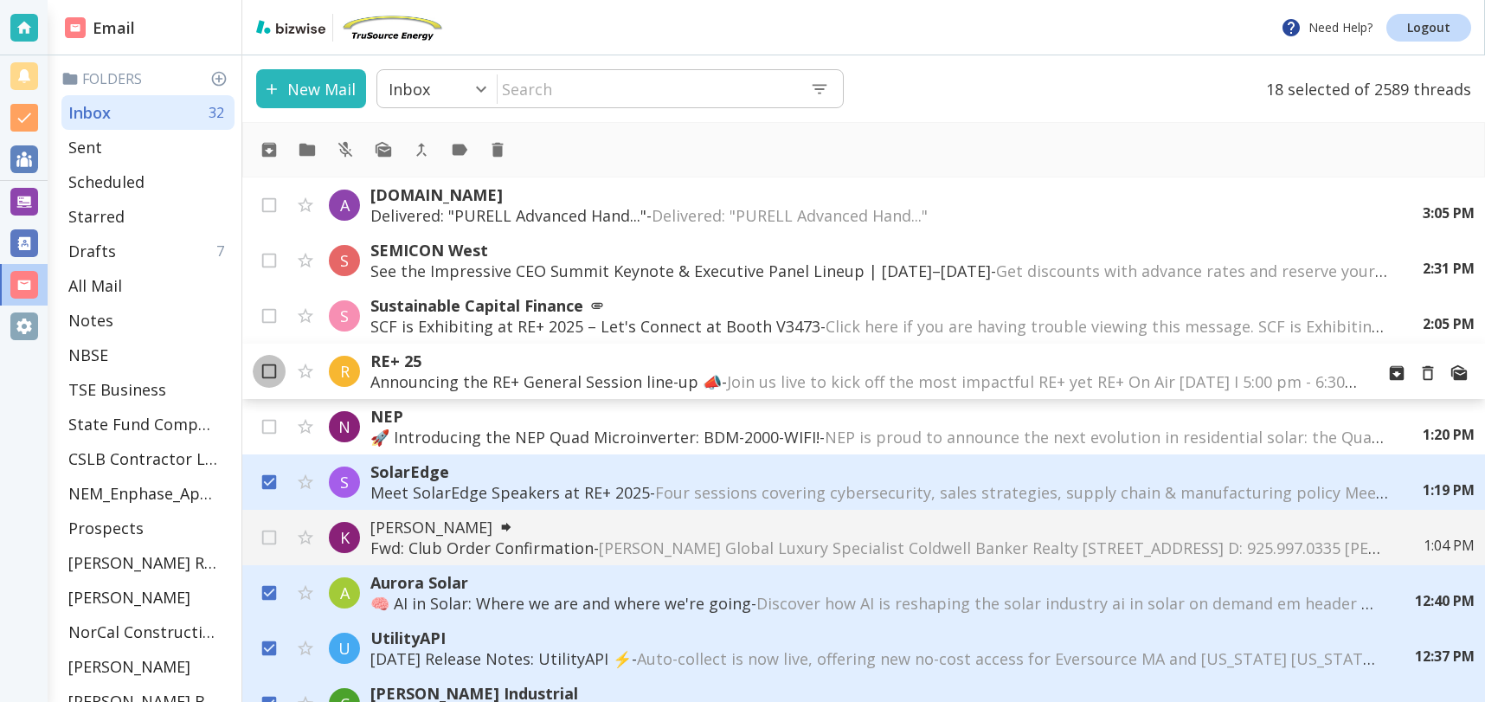
click at [265, 373] on input "checkbox" at bounding box center [269, 374] width 33 height 33
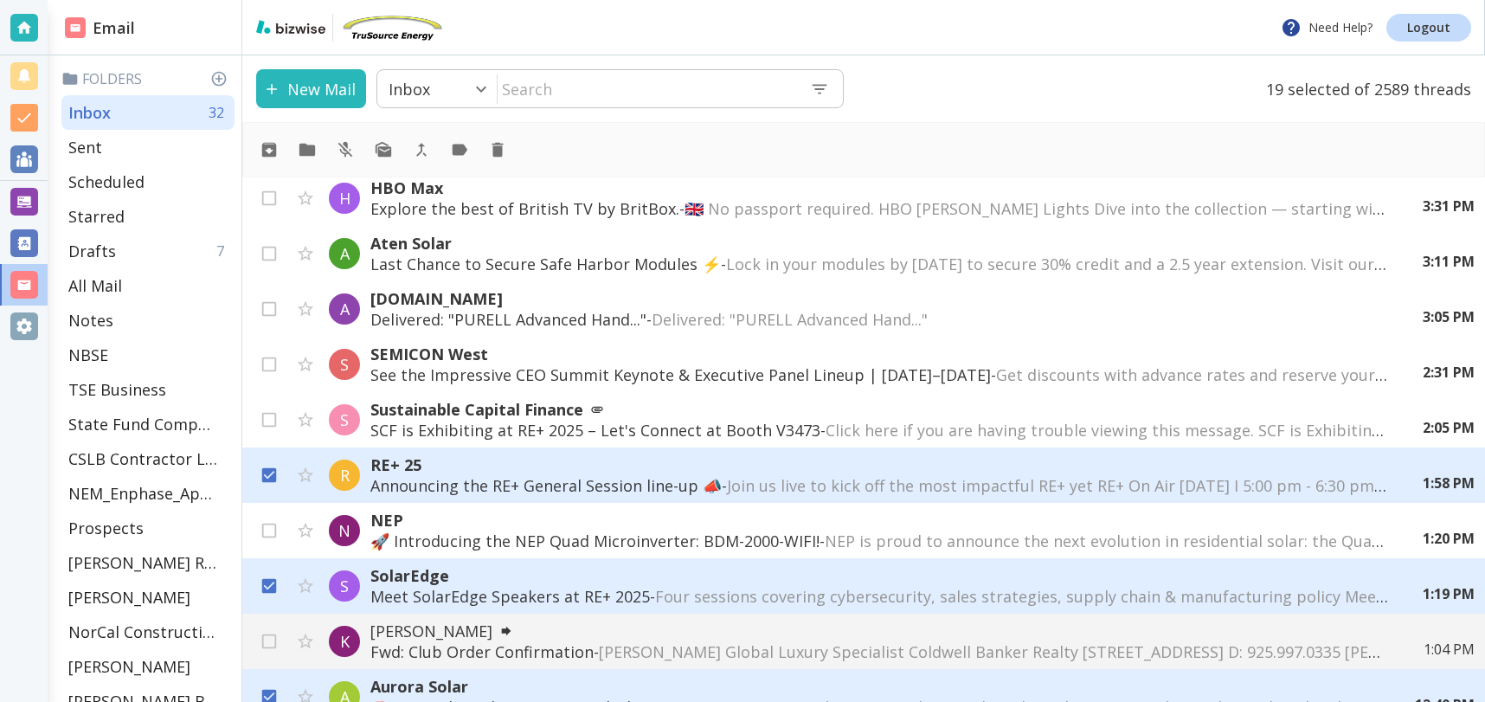
scroll to position [0, 0]
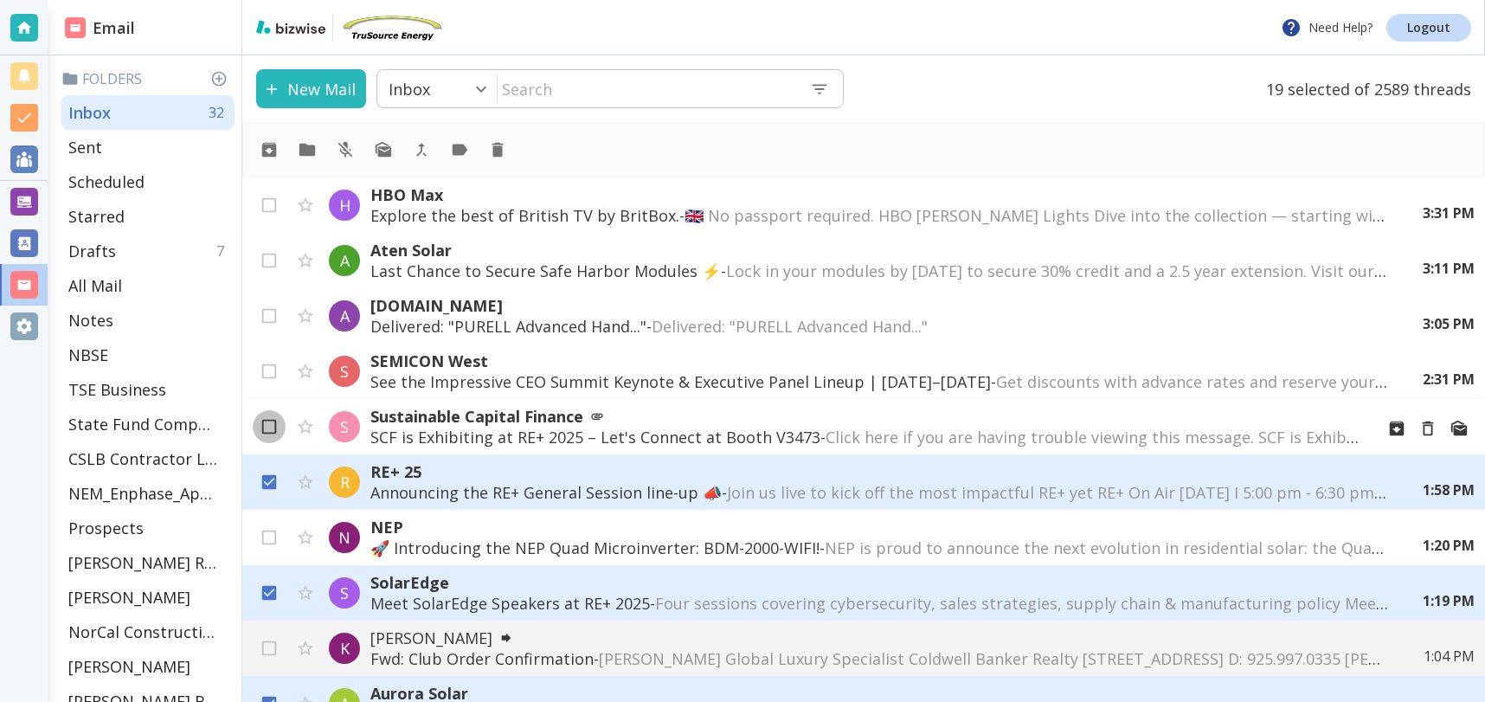
click at [264, 423] on input "checkbox" at bounding box center [269, 430] width 33 height 33
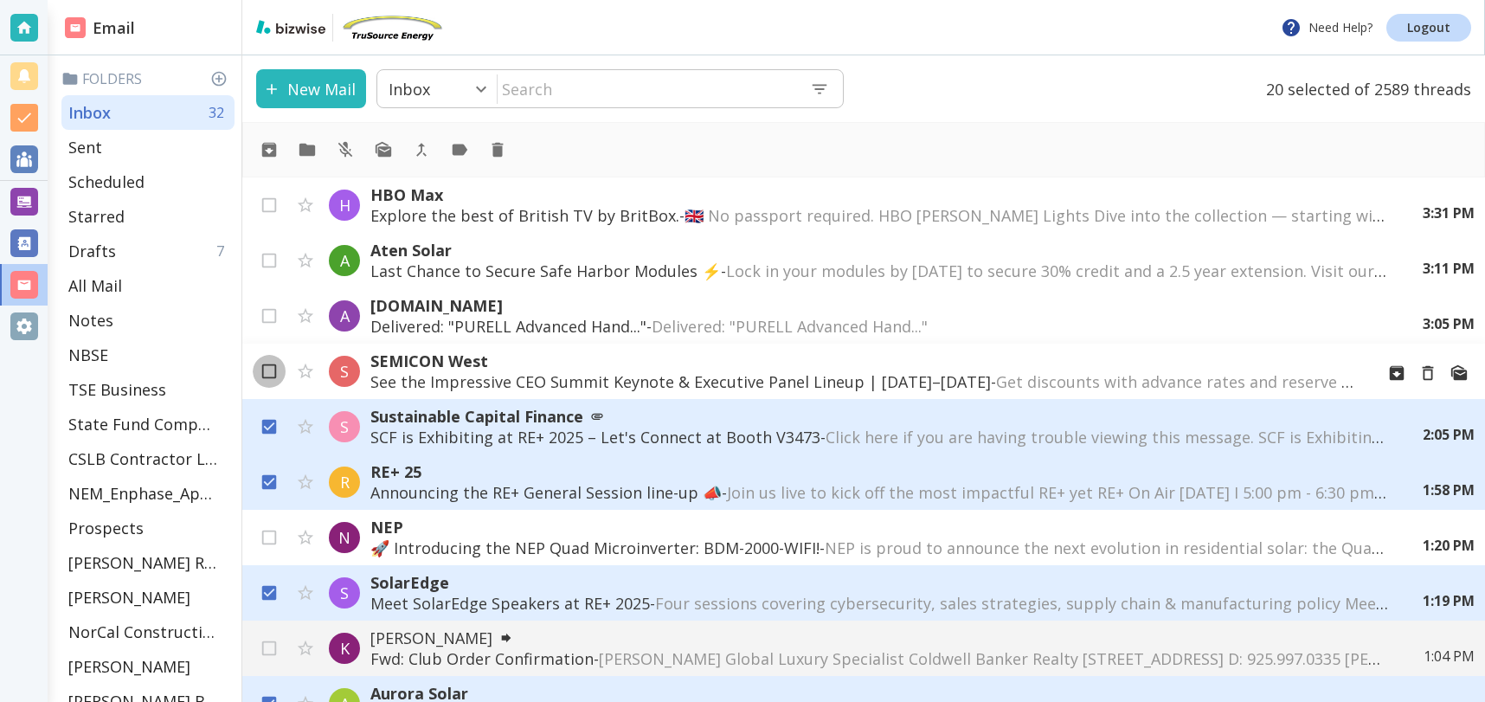
click at [267, 370] on input "checkbox" at bounding box center [269, 374] width 33 height 33
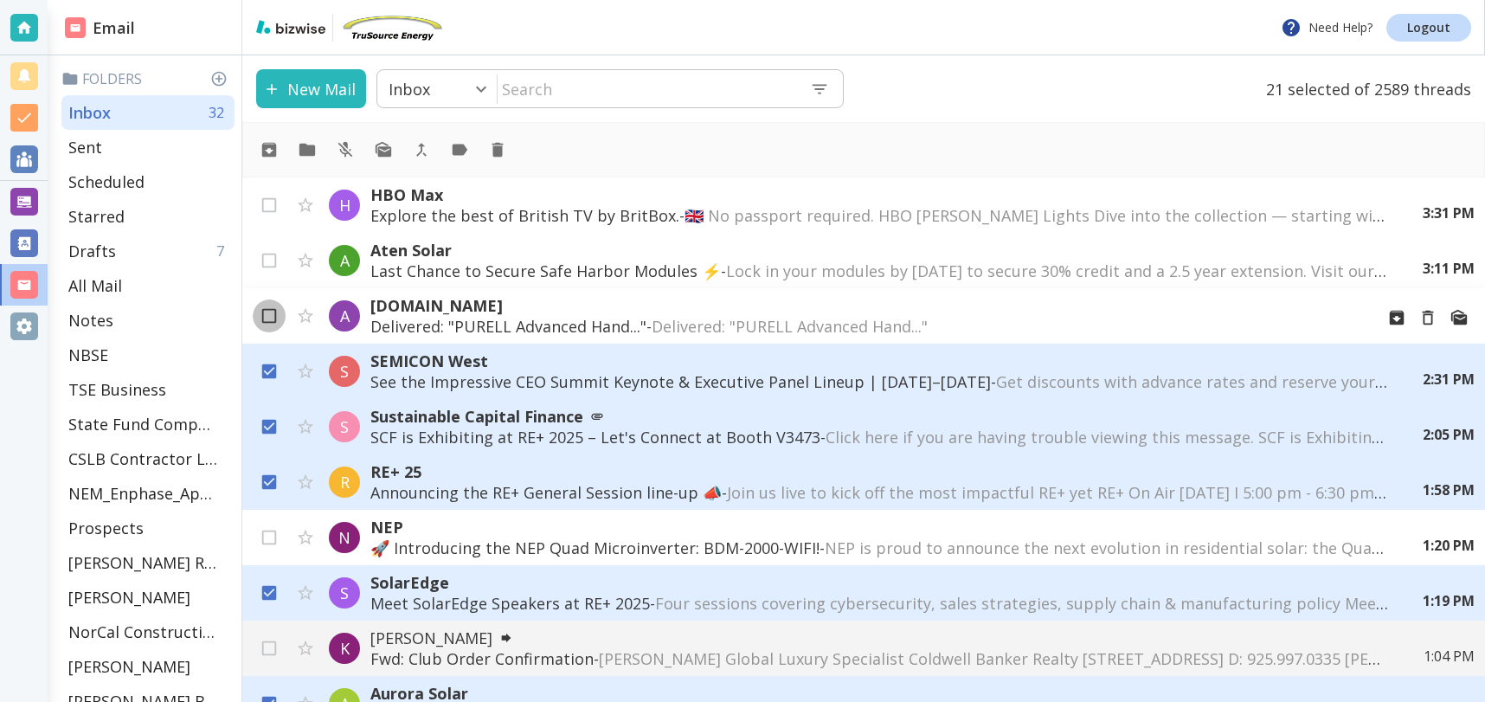
click at [268, 318] on input "checkbox" at bounding box center [269, 319] width 33 height 33
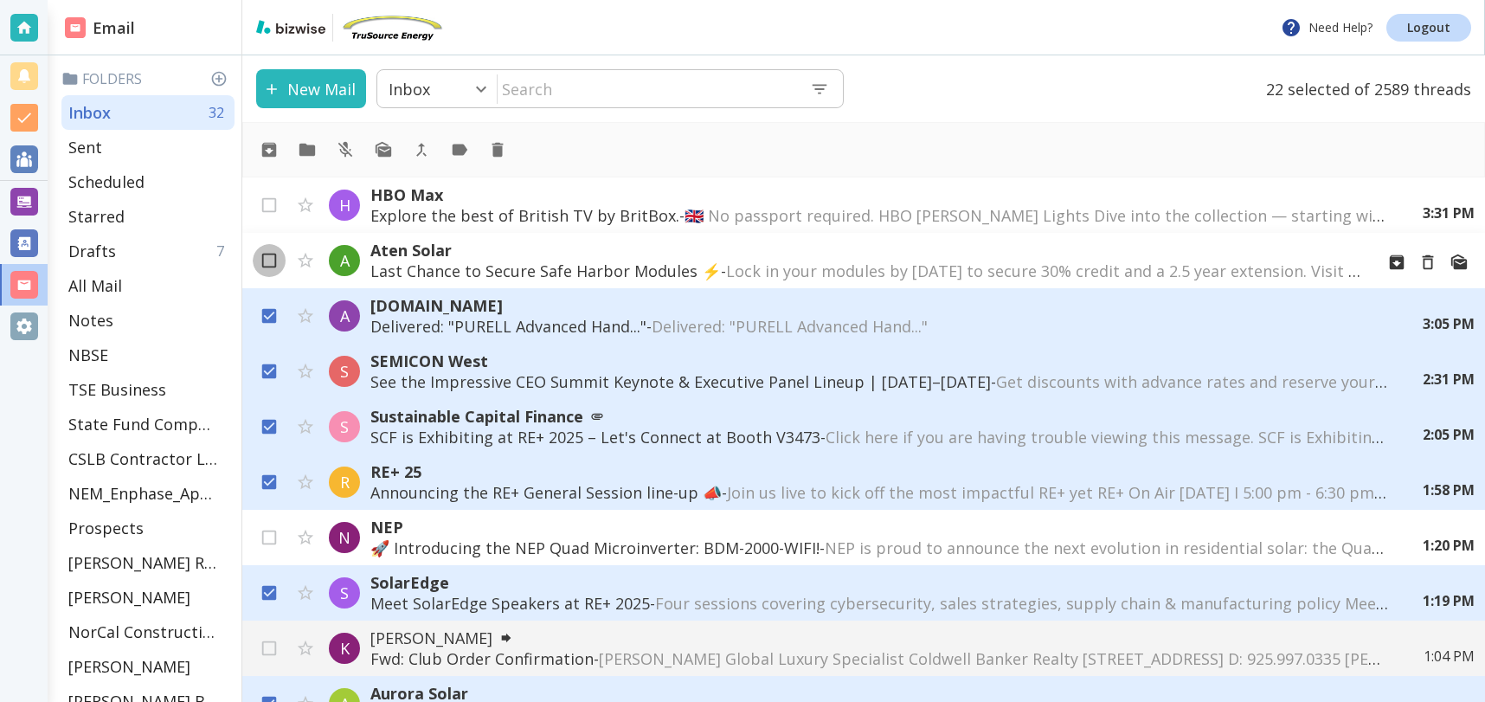
click at [265, 260] on input "checkbox" at bounding box center [269, 264] width 33 height 33
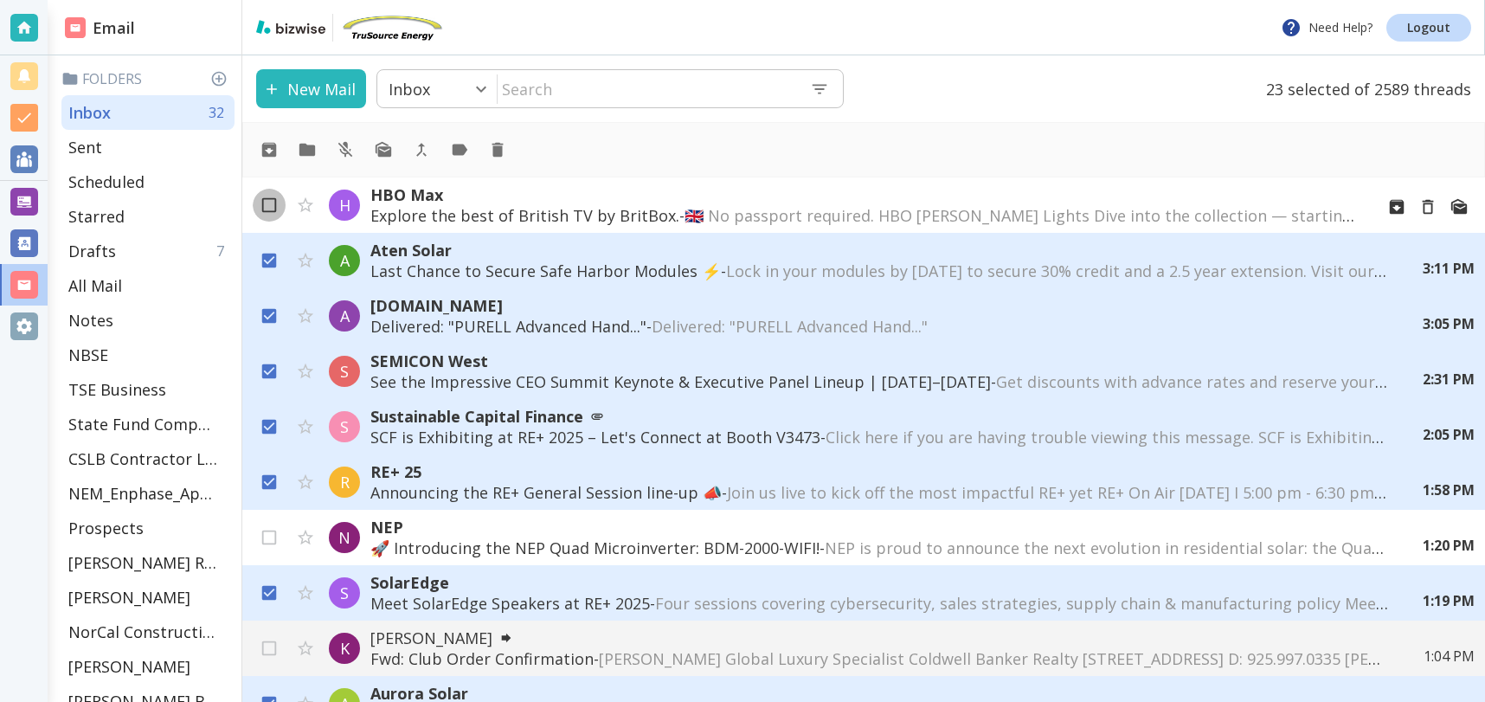
click at [269, 203] on input "checkbox" at bounding box center [269, 208] width 33 height 33
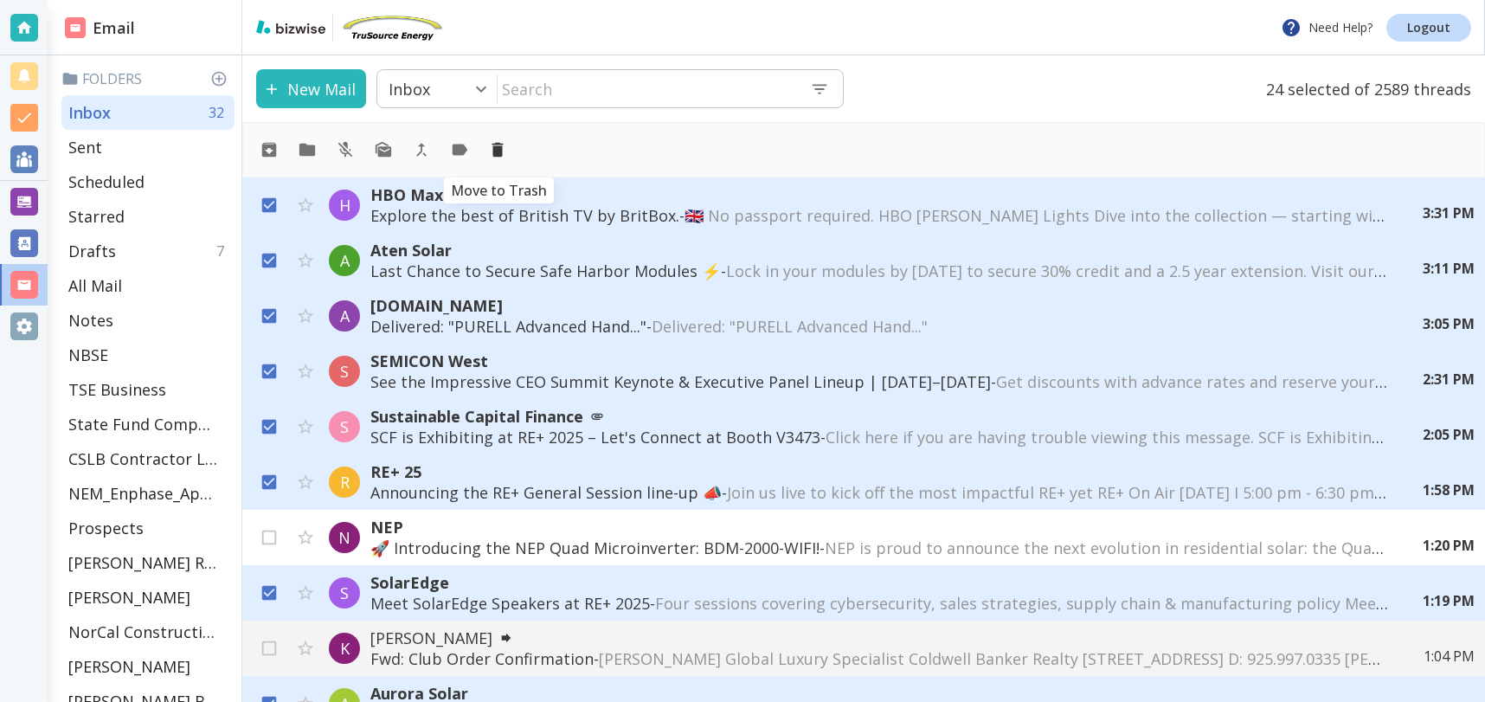
click at [498, 152] on icon "Move to Trash" at bounding box center [497, 150] width 11 height 15
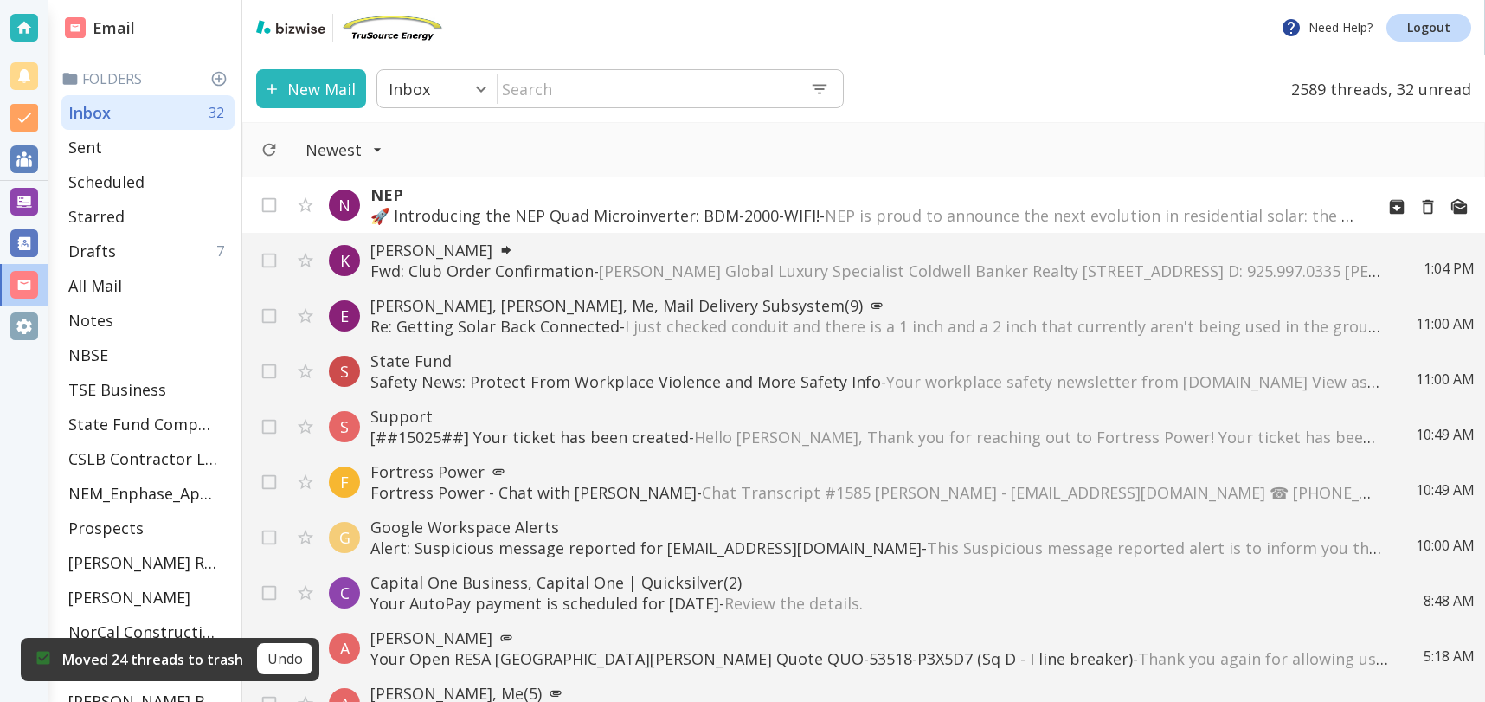
click at [587, 201] on p "NEP" at bounding box center [865, 194] width 990 height 21
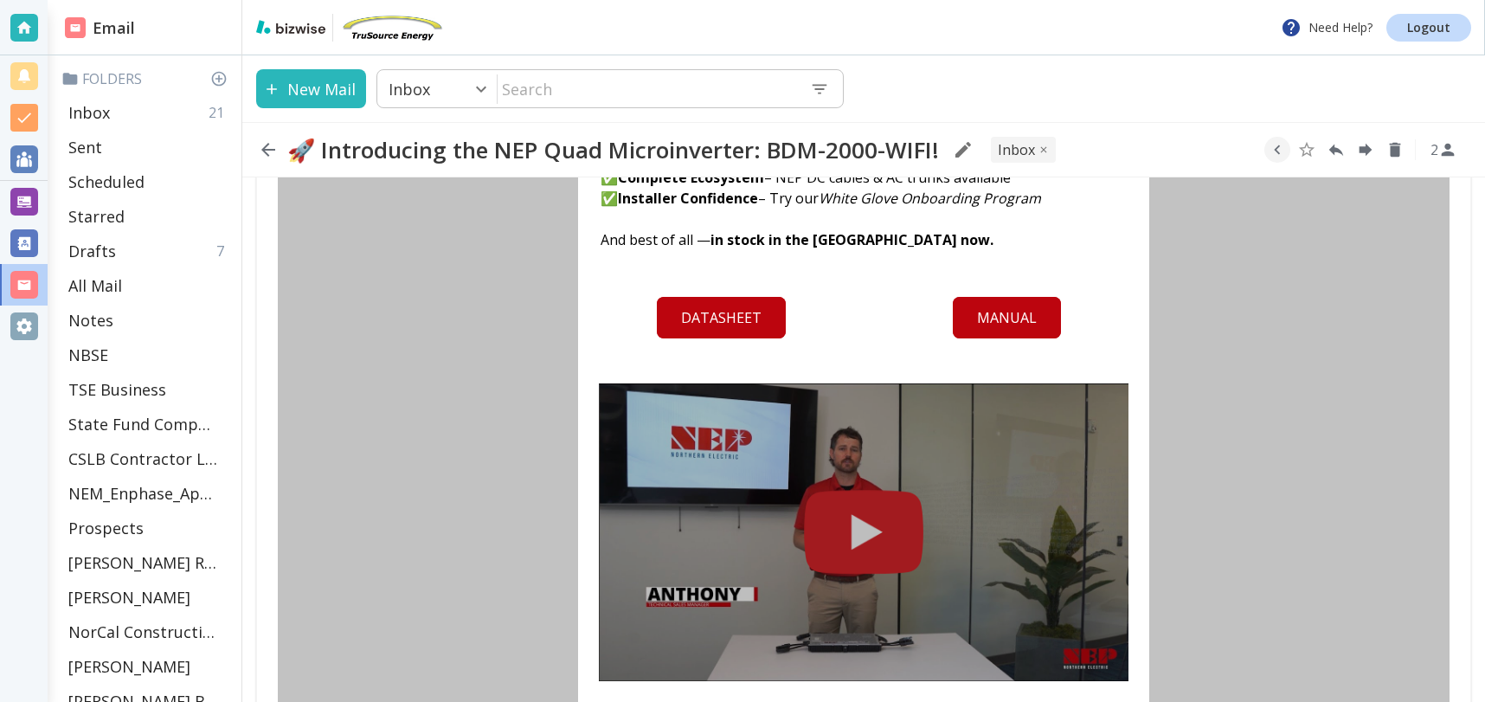
scroll to position [417, 0]
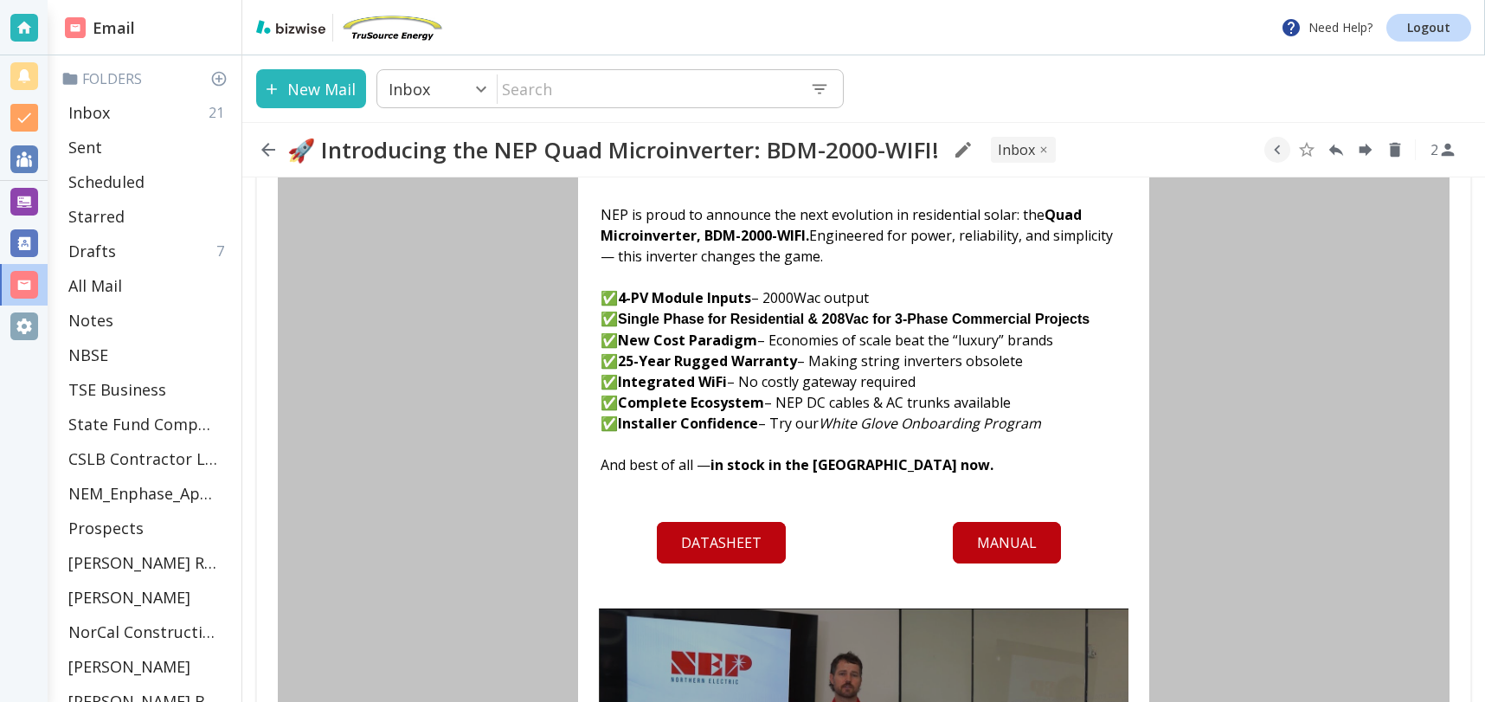
click at [737, 541] on link "DATASHEET" at bounding box center [721, 543] width 129 height 42
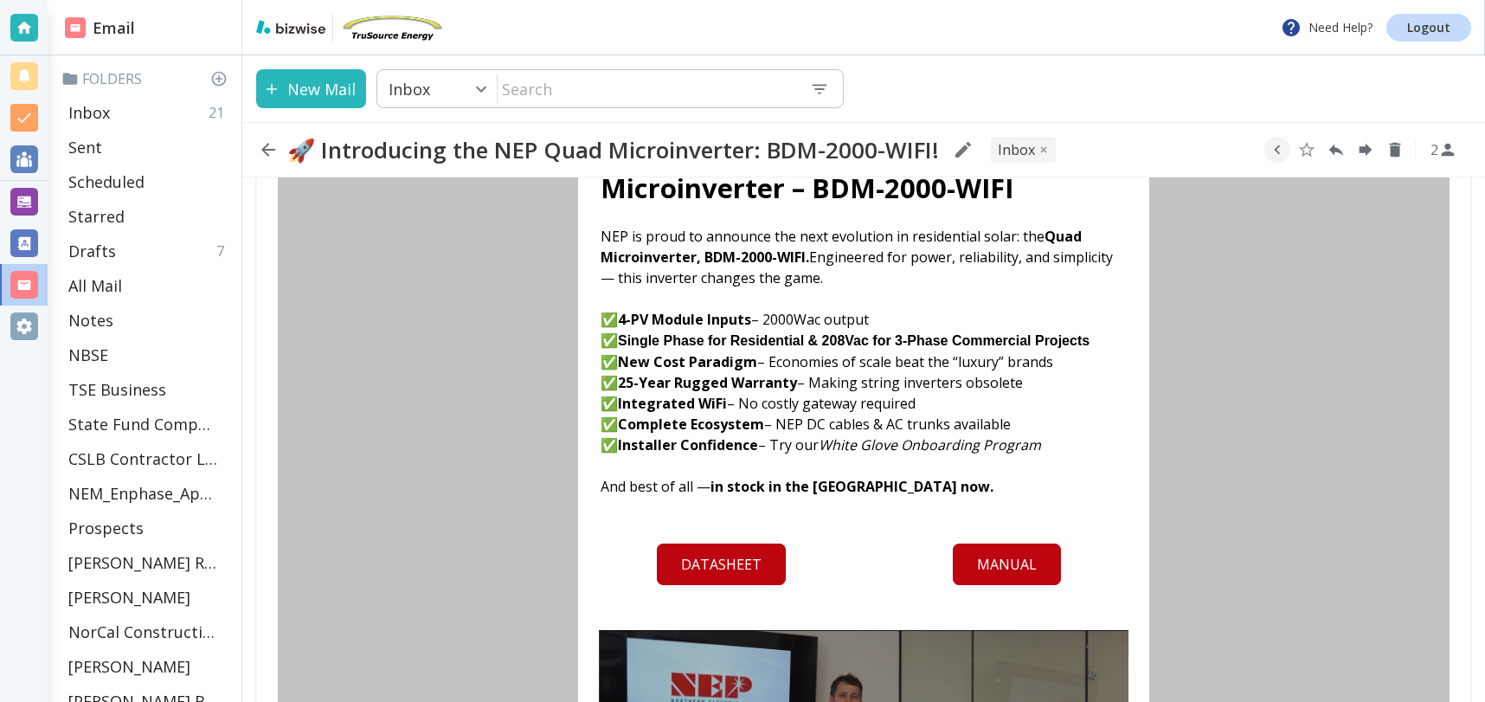
scroll to position [378, 0]
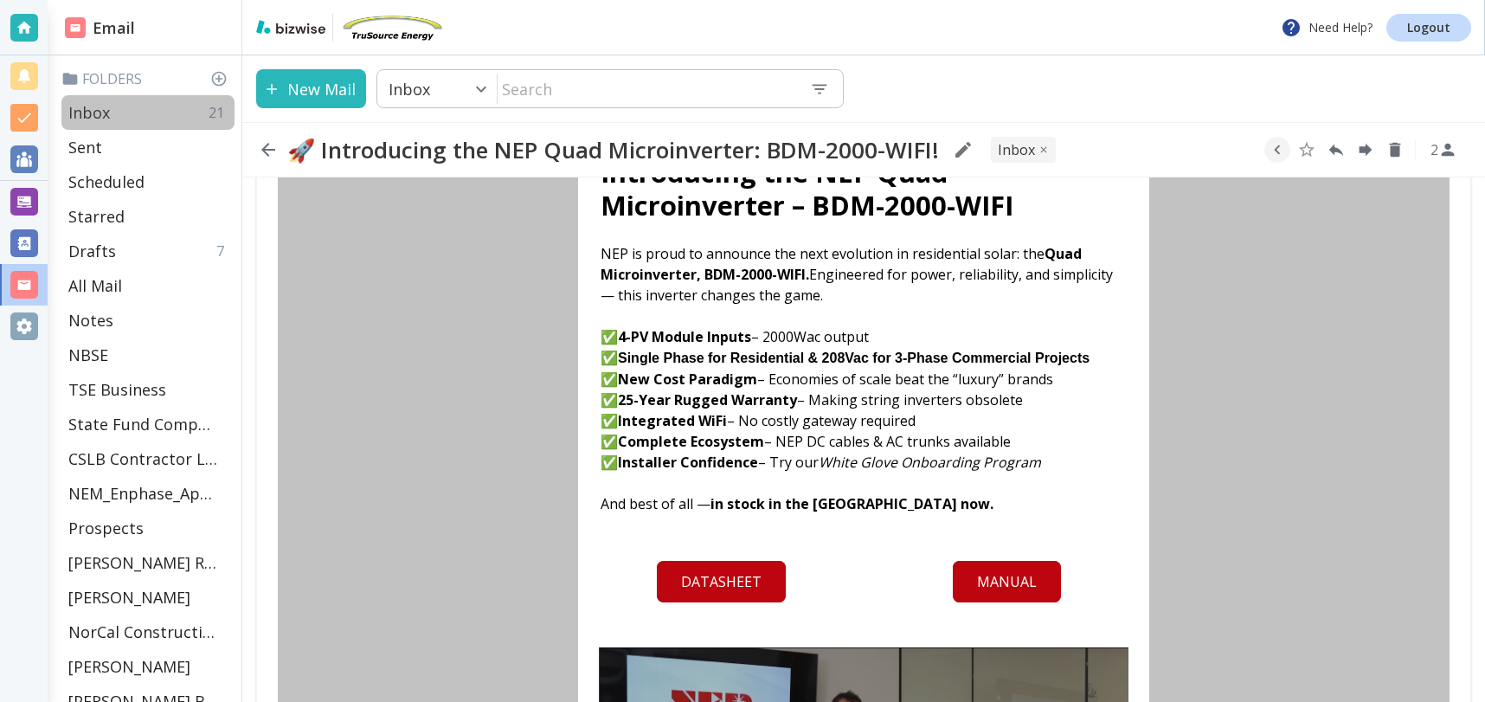
click at [75, 116] on p "Inbox" at bounding box center [89, 112] width 42 height 21
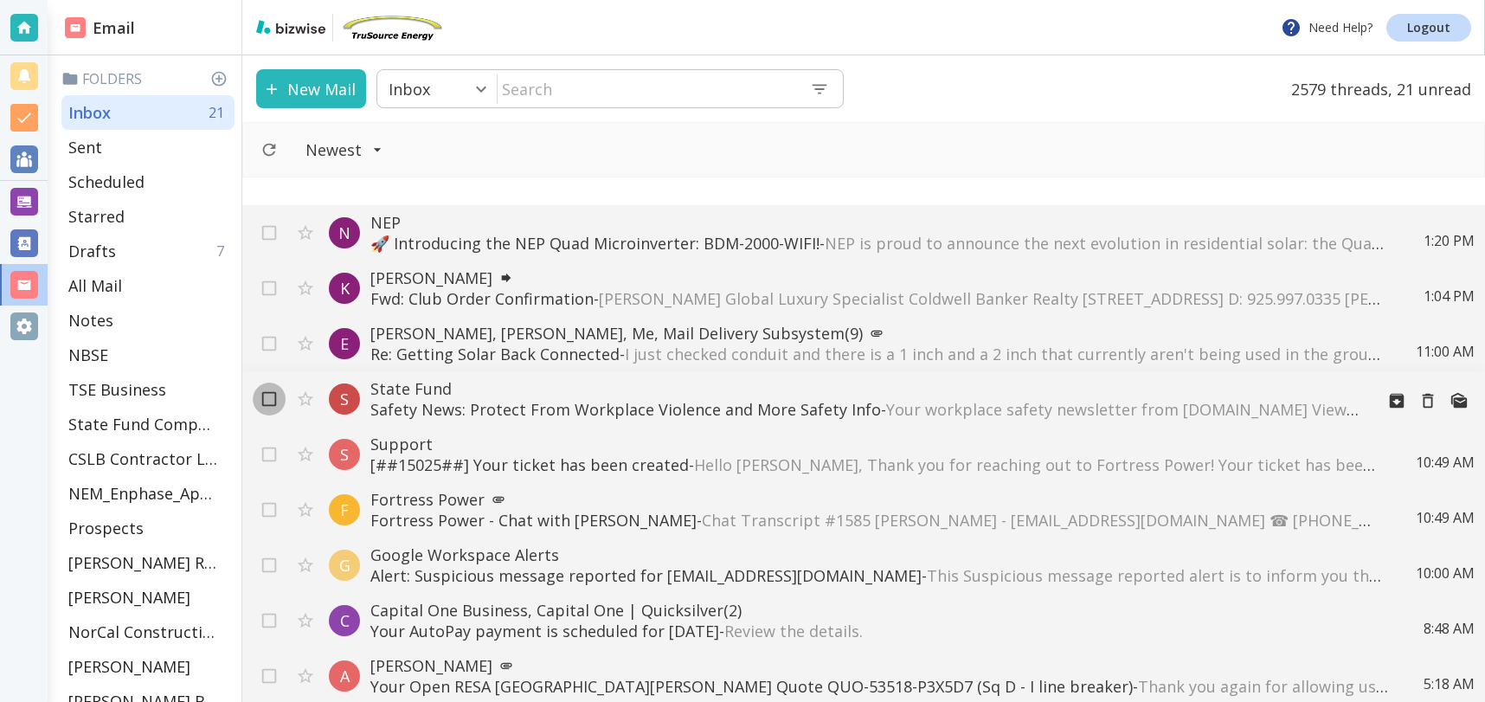
click at [269, 401] on input "checkbox" at bounding box center [269, 402] width 33 height 33
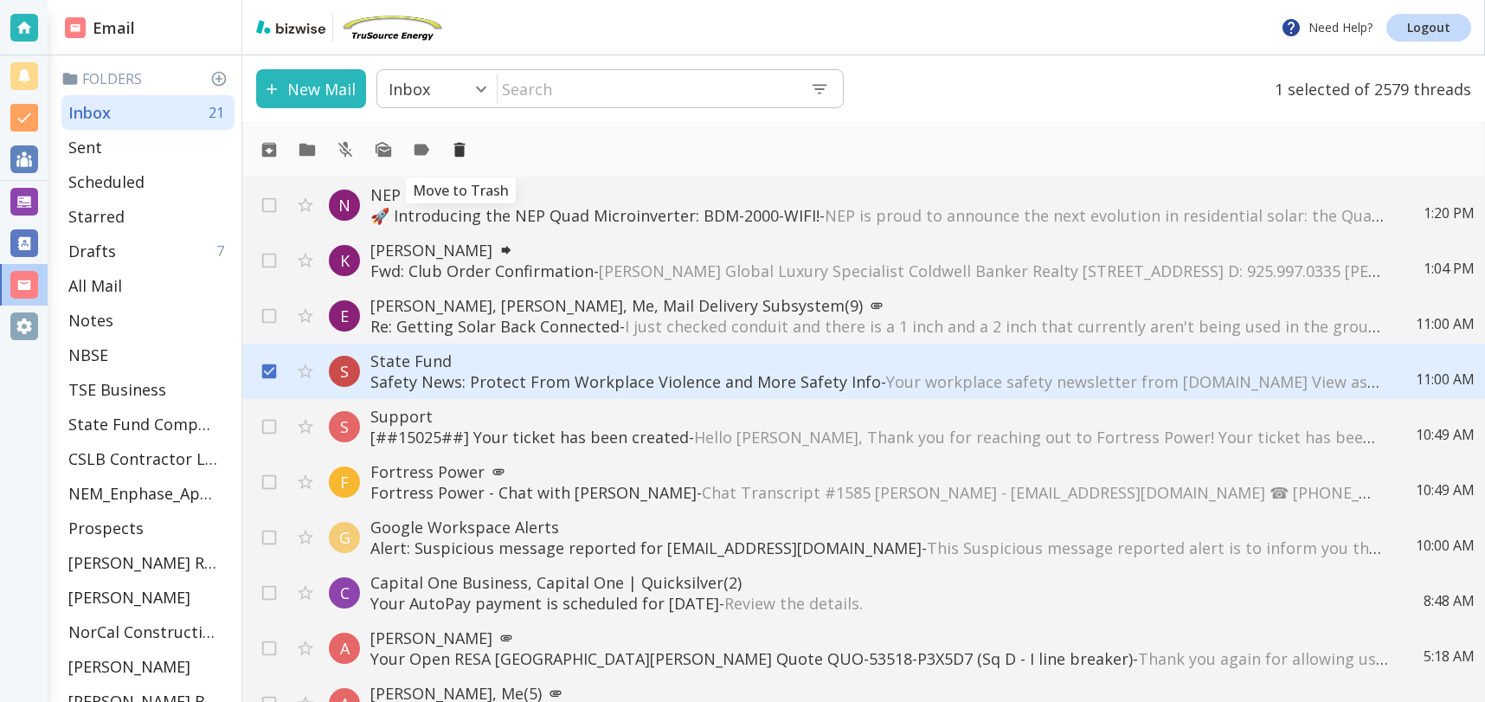
click at [460, 151] on icon "Move to Trash" at bounding box center [459, 150] width 11 height 15
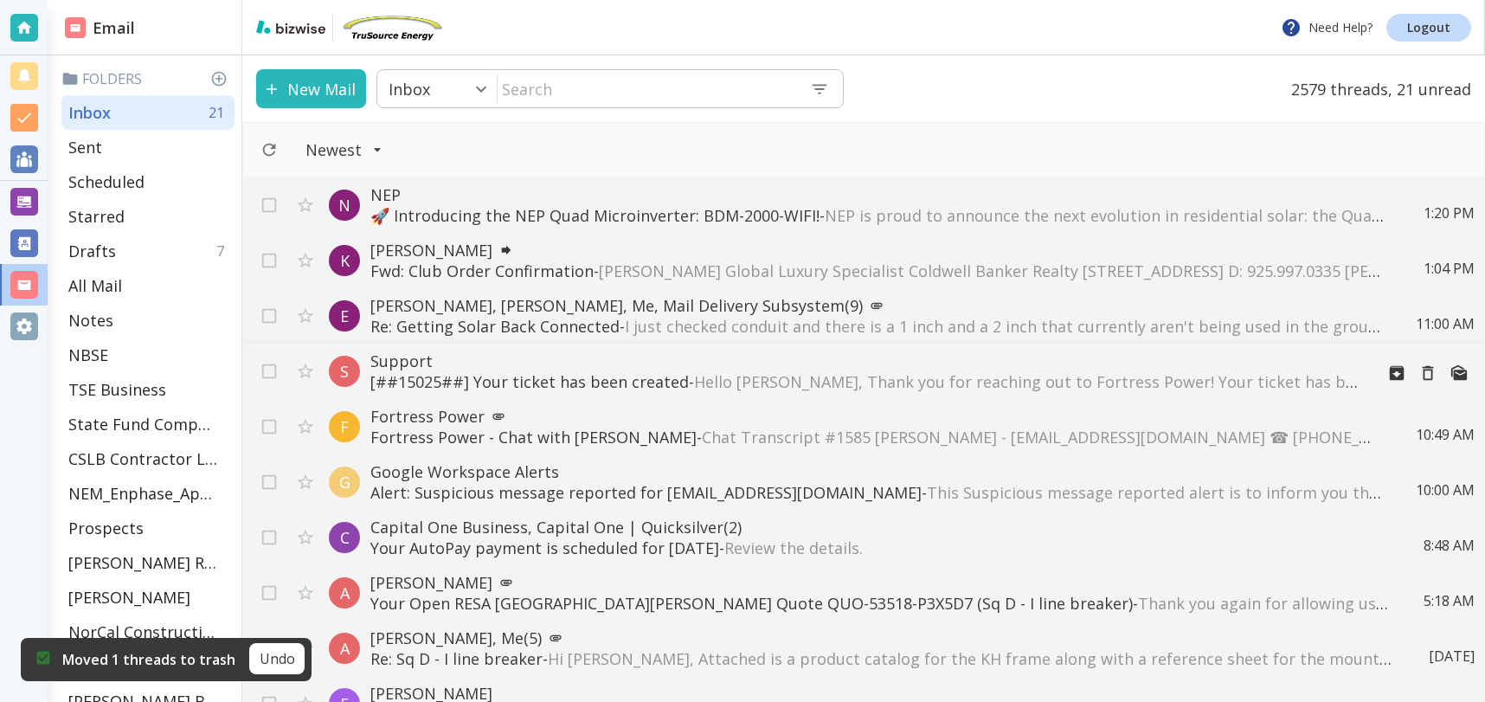
click at [540, 377] on p "[##15025##] Your ticket has been created - Hello [PERSON_NAME], Thank you for r…" at bounding box center [865, 381] width 990 height 21
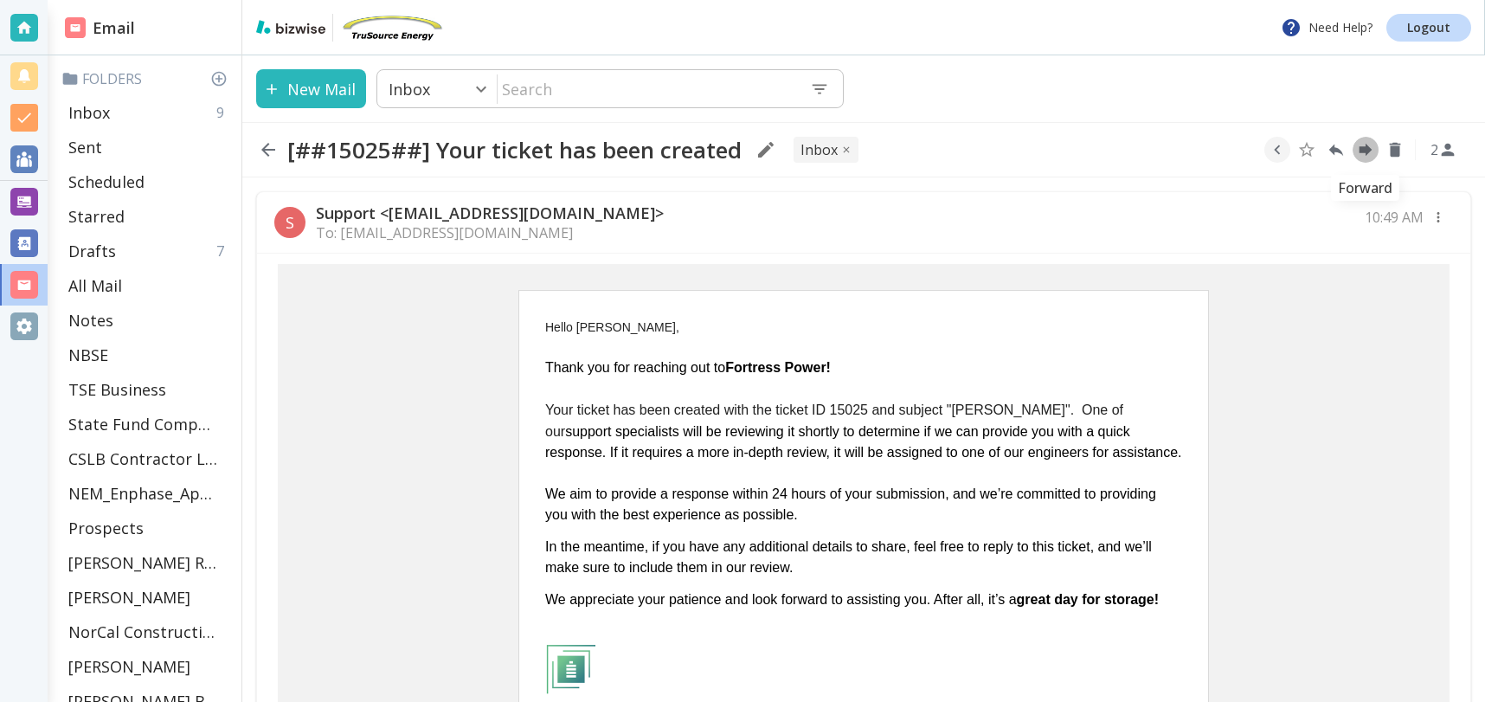
click at [1367, 151] on icon "Forward" at bounding box center [1366, 150] width 13 height 13
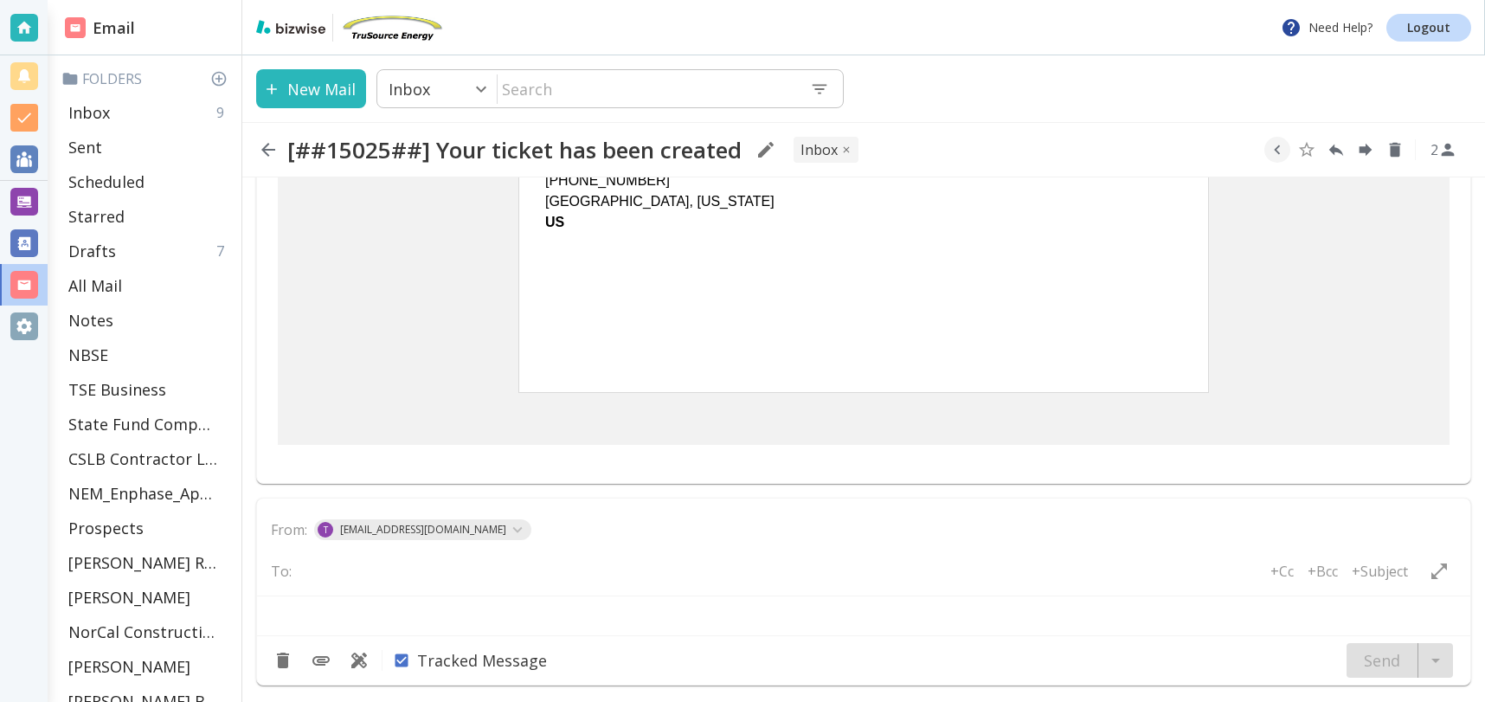
type textarea "<br> <div class="gmail_quote"> <br>---------- Forwarded message ---------<br> F…"
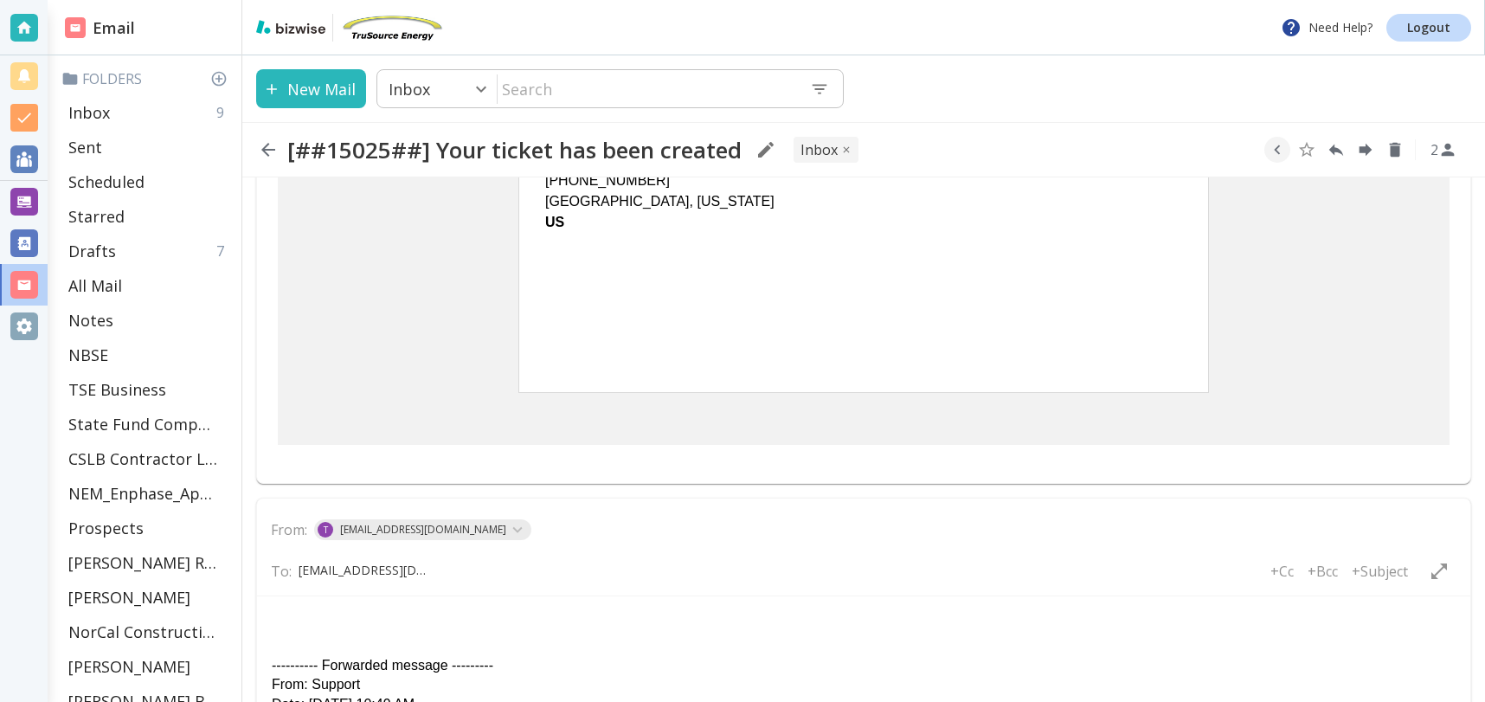
type input "[EMAIL_ADDRESS][DOMAIN_NAME]"
click at [643, 565] on div "To: B [EMAIL_ADDRESS][DOMAIN_NAME] +Cc +Bcc +Subject" at bounding box center [871, 571] width 1200 height 48
click at [516, 570] on input "text" at bounding box center [585, 570] width 139 height 24
type input "[EMAIL_ADDRESS][DOMAIN_NAME]"
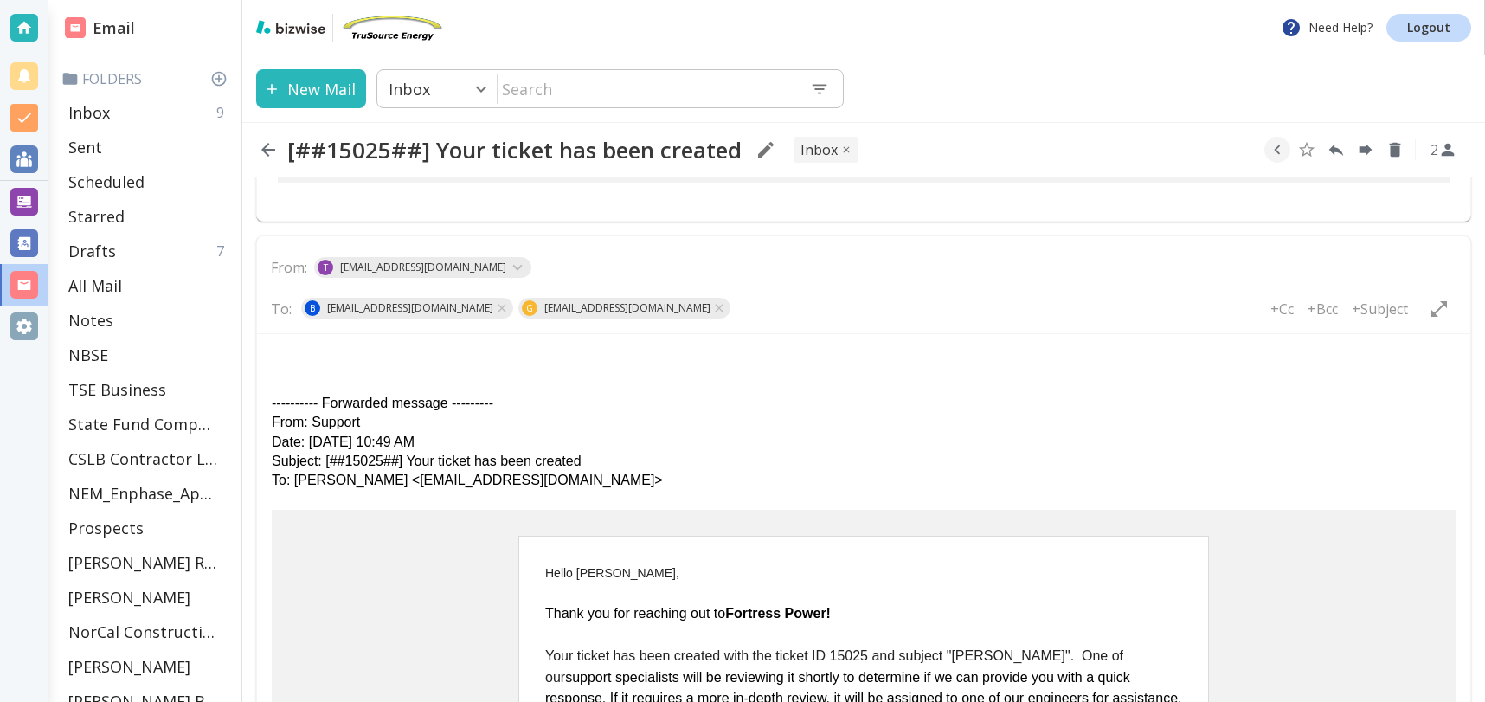
scroll to position [793, 0]
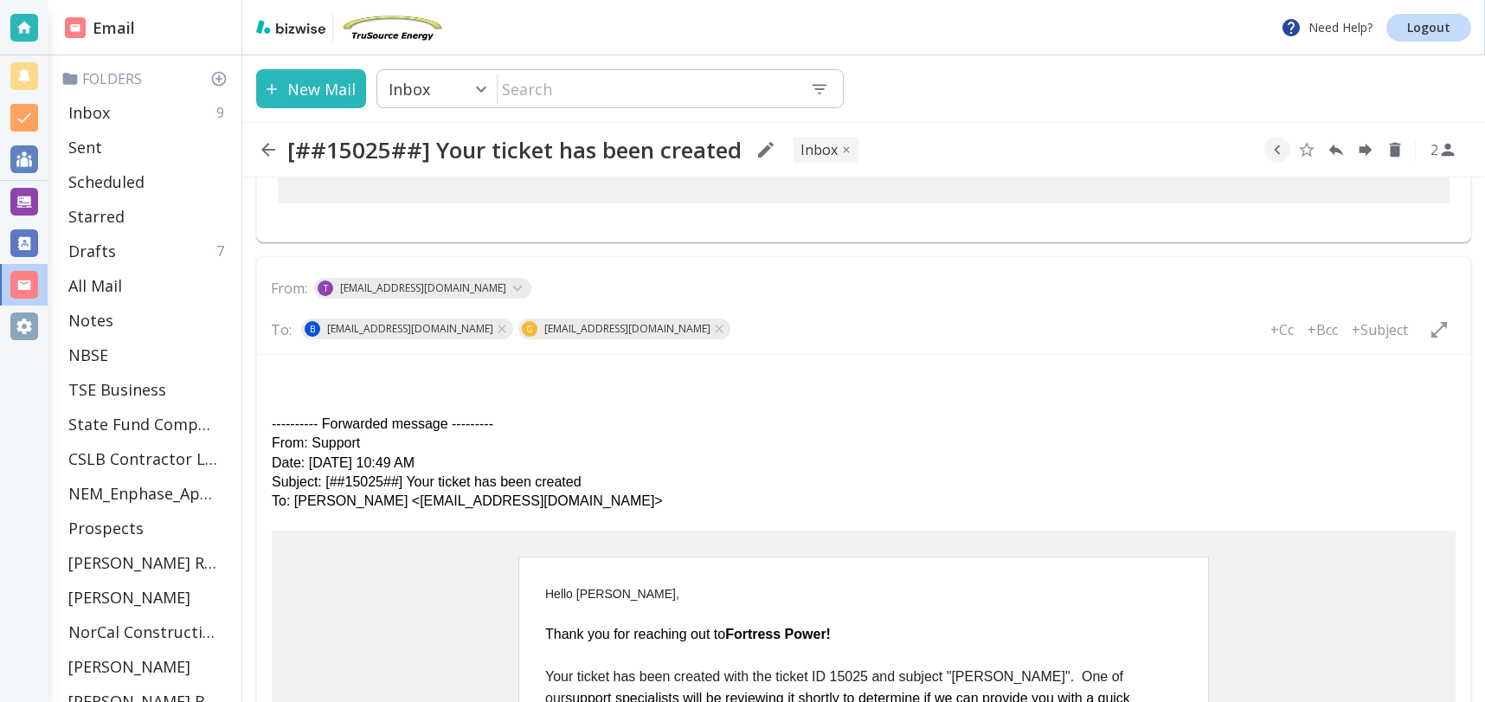
drag, startPoint x: 290, startPoint y: 369, endPoint x: 742, endPoint y: 520, distance: 476.5
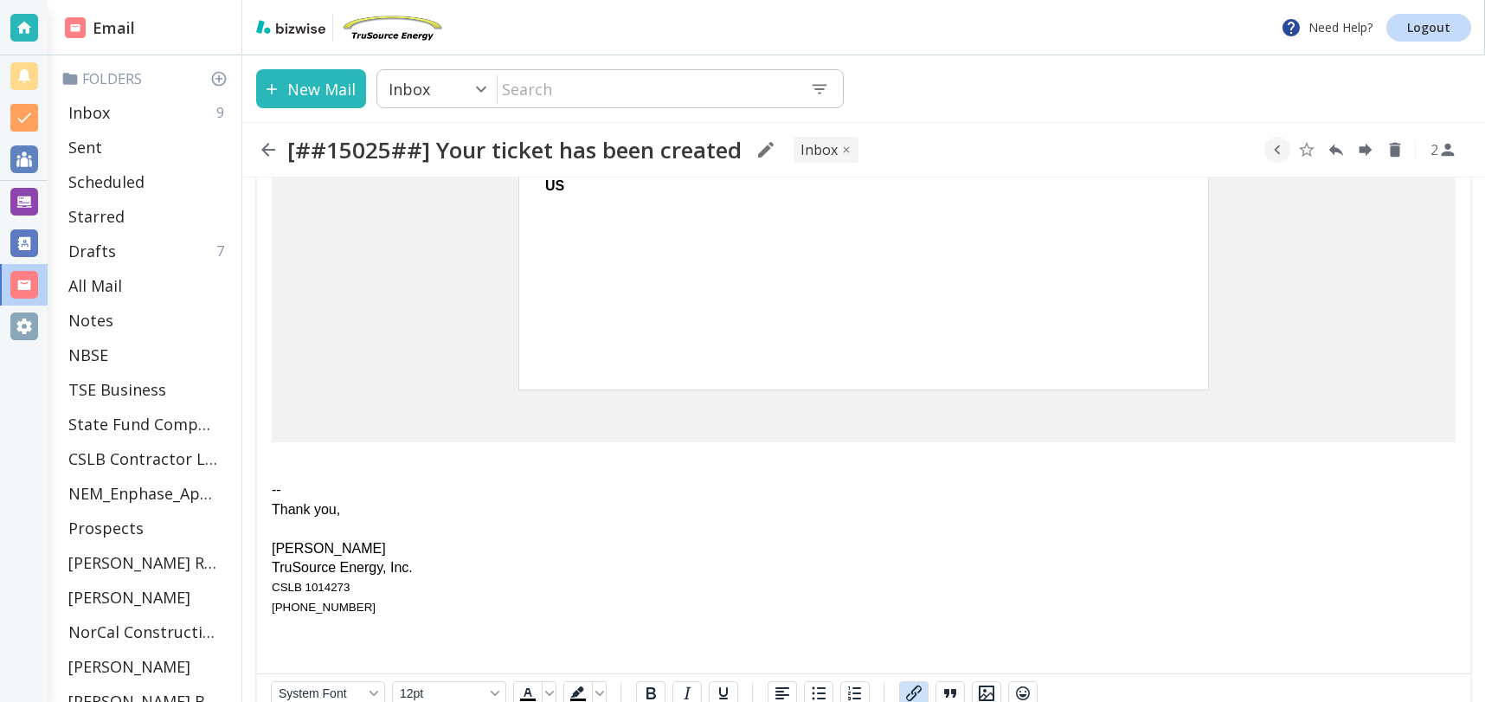
scroll to position [1691, 0]
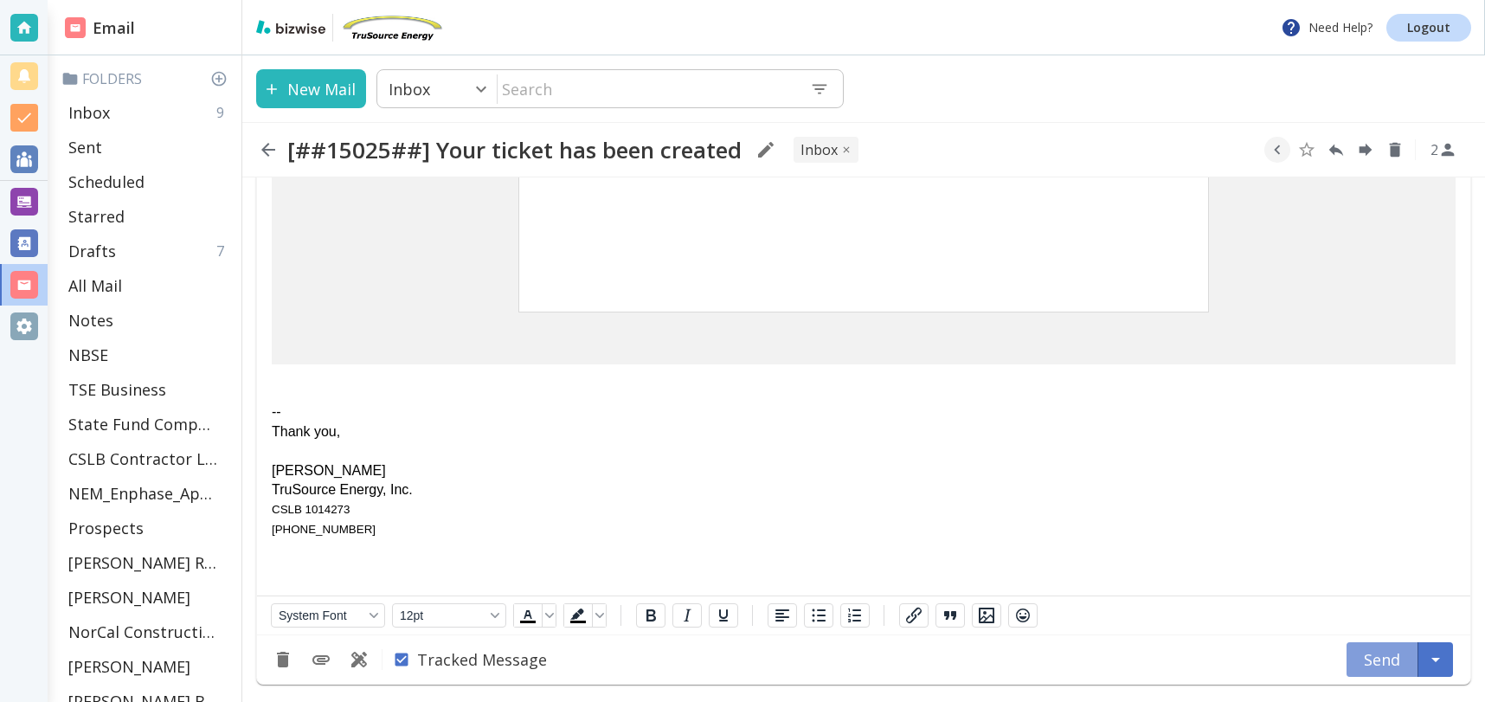
click at [1384, 657] on button "Send" at bounding box center [1383, 659] width 72 height 35
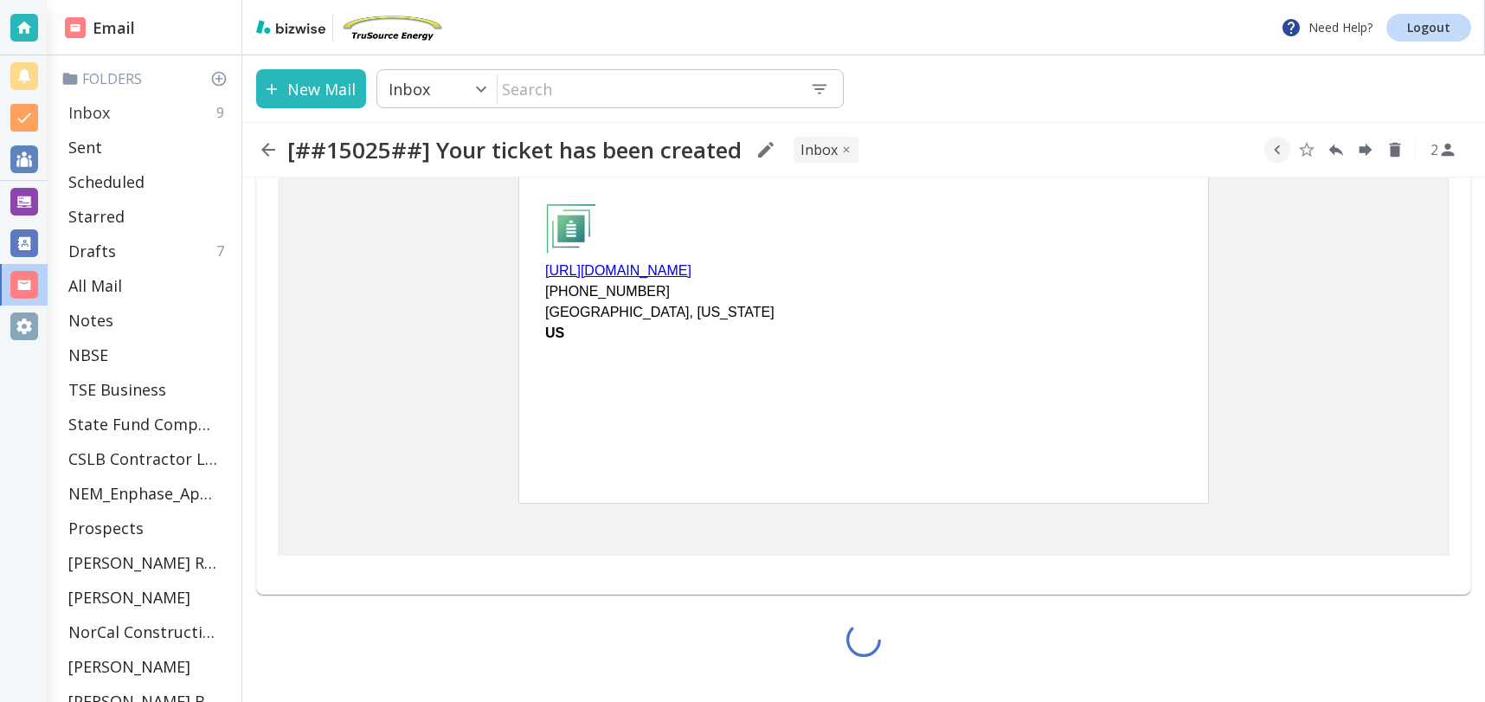
scroll to position [392, 0]
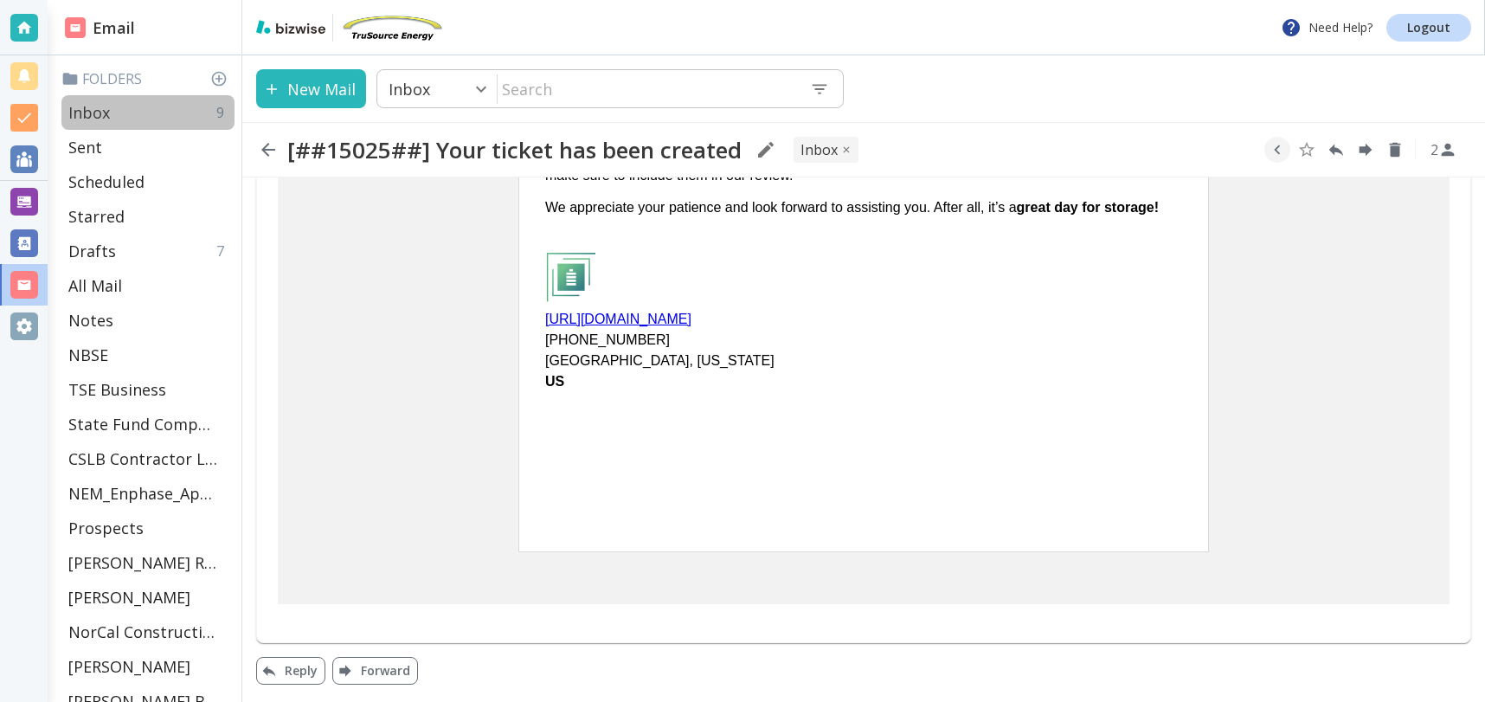
click at [110, 113] on div "Inbox 9" at bounding box center [147, 112] width 173 height 35
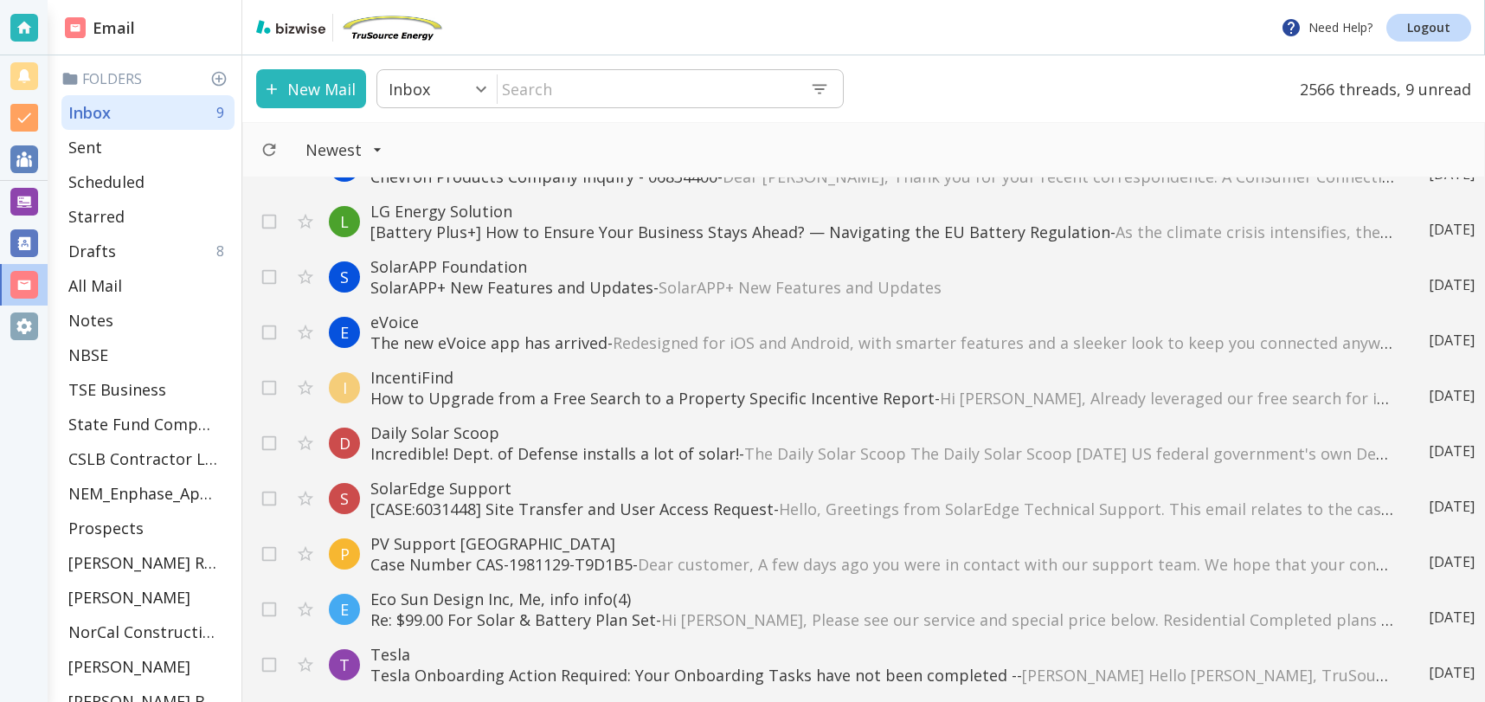
scroll to position [3645, 0]
